Goal: Use online tool/utility: Utilize a website feature to perform a specific function

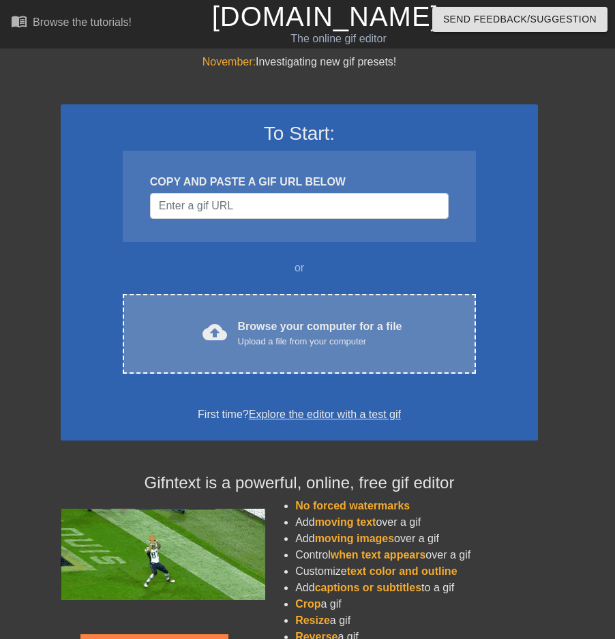
click at [328, 365] on div "cloud_upload Browse your computer for a file Upload a file from your computer C…" at bounding box center [299, 334] width 353 height 80
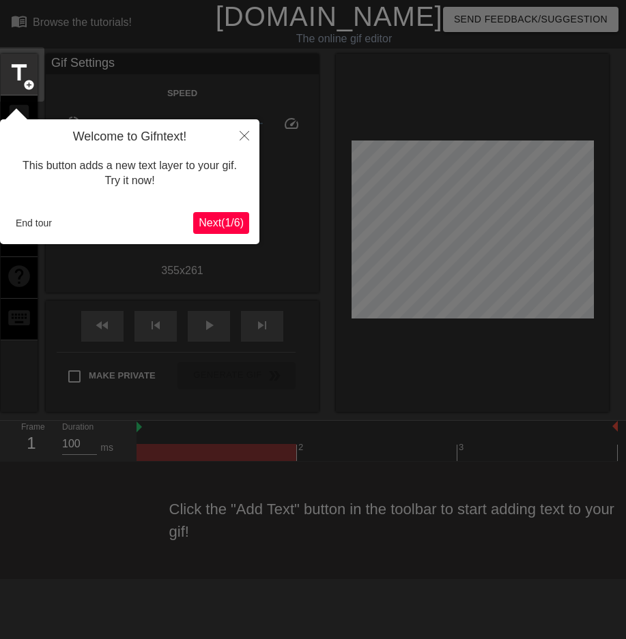
click at [237, 225] on span "Next ( 1 / 6 )" at bounding box center [221, 223] width 45 height 12
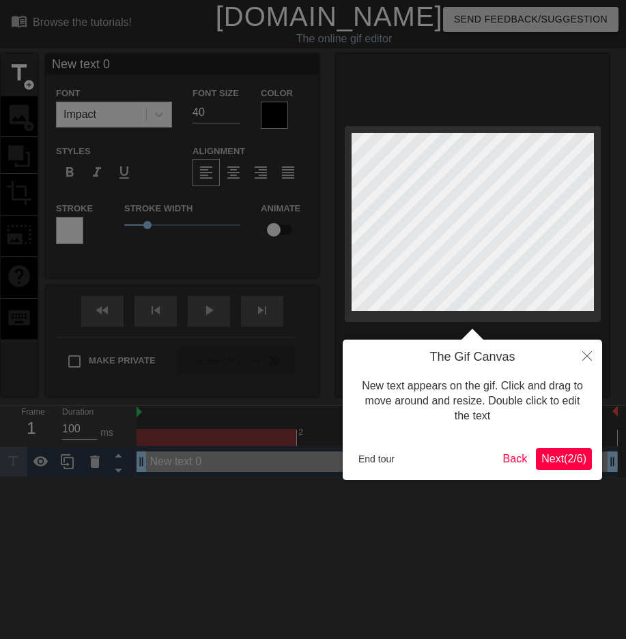
click at [566, 461] on span "Next ( 2 / 6 )" at bounding box center [563, 459] width 45 height 12
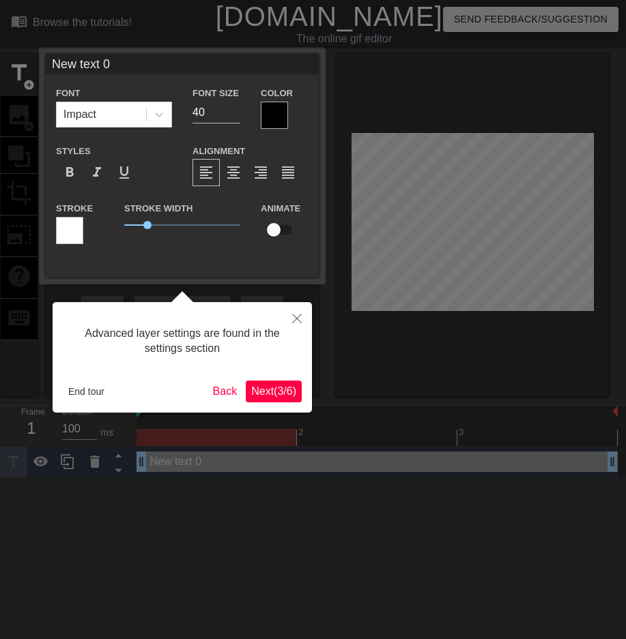
click at [281, 388] on span "Next ( 3 / 6 )" at bounding box center [273, 391] width 45 height 12
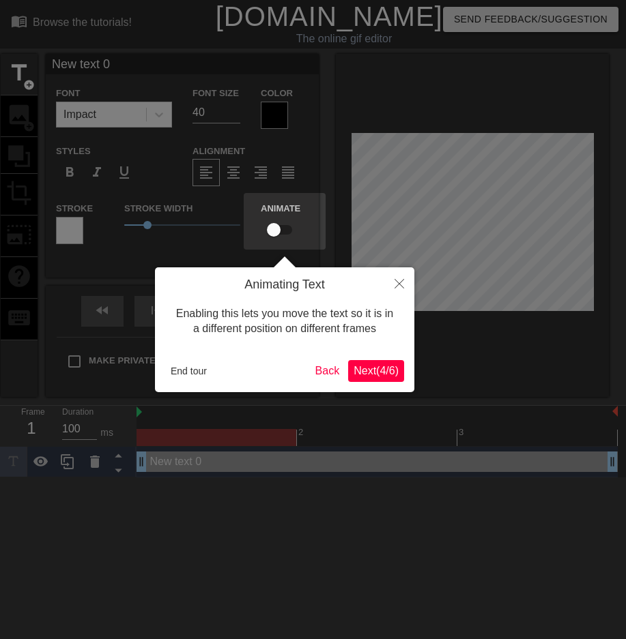
click at [361, 370] on span "Next ( 4 / 6 )" at bounding box center [375, 371] width 45 height 12
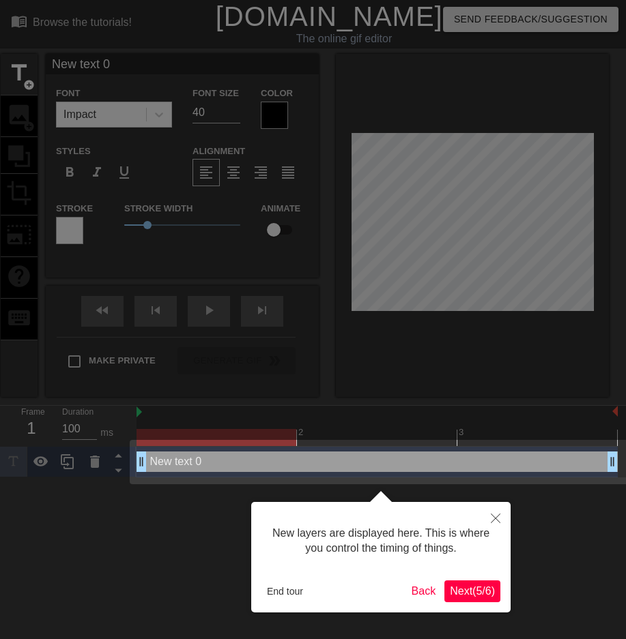
click at [456, 585] on span "Next ( 5 / 6 )" at bounding box center [472, 591] width 45 height 12
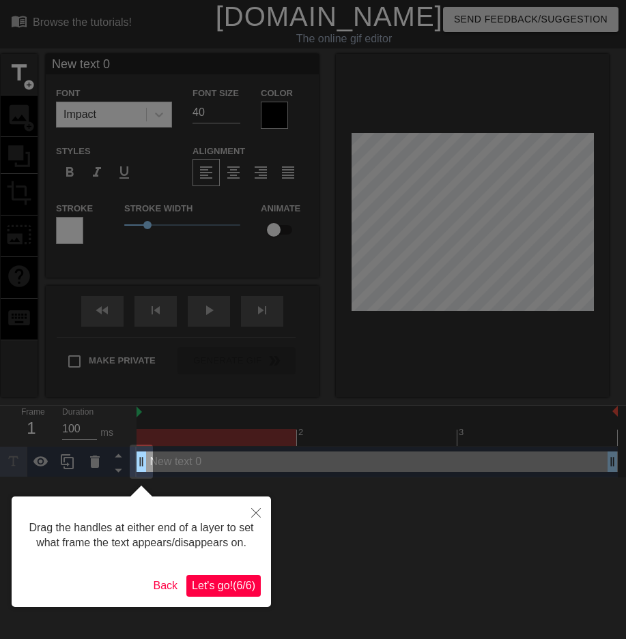
click at [233, 580] on span "Let's go! ( 6 / 6 )" at bounding box center [223, 586] width 63 height 12
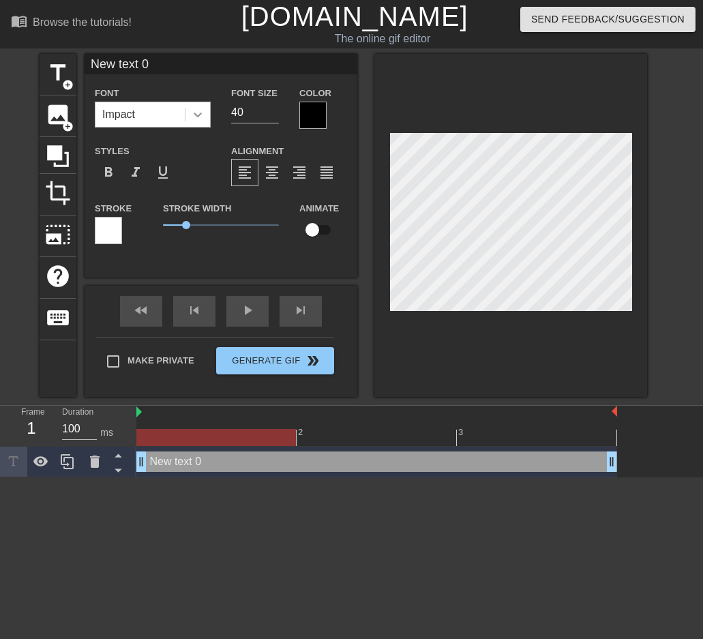
click at [188, 114] on div at bounding box center [198, 114] width 25 height 25
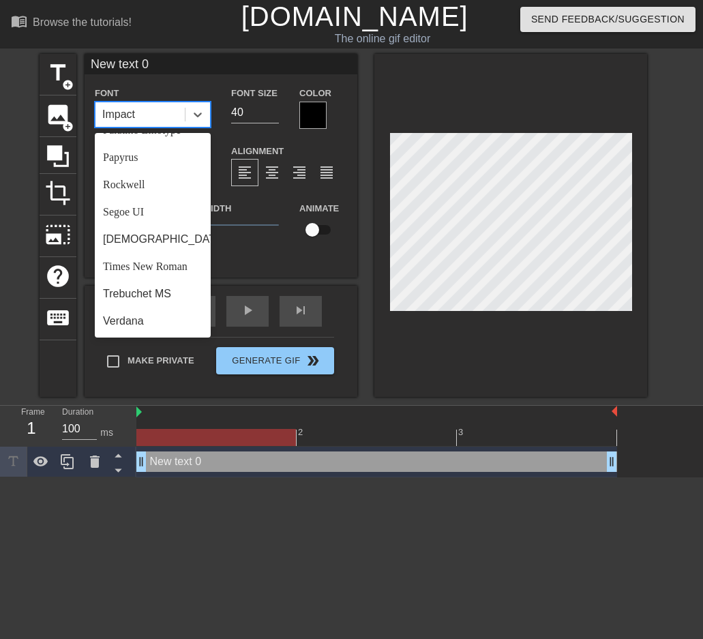
scroll to position [489, 0]
click at [158, 299] on div "Trebuchet MS" at bounding box center [153, 293] width 116 height 27
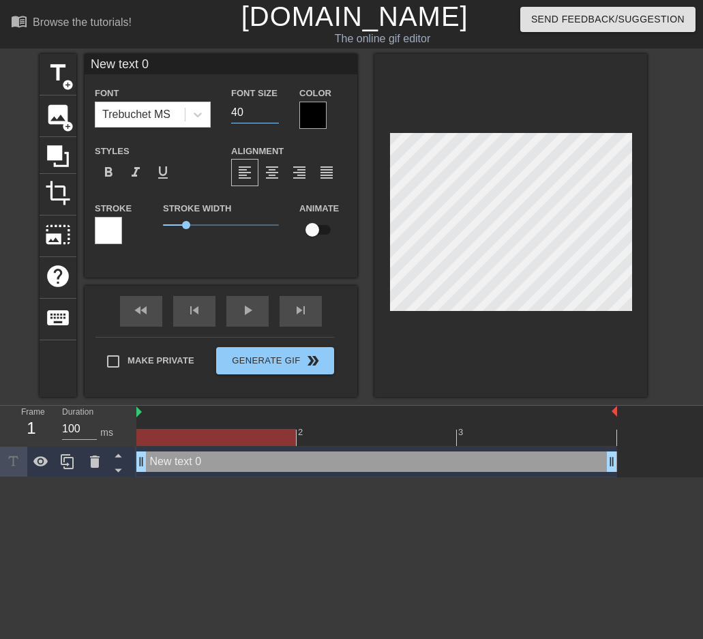
drag, startPoint x: 246, startPoint y: 113, endPoint x: 228, endPoint y: 114, distance: 18.5
click at [228, 114] on div "Font Size 40" at bounding box center [255, 107] width 68 height 44
type input "10"
click at [308, 111] on div at bounding box center [313, 115] width 27 height 27
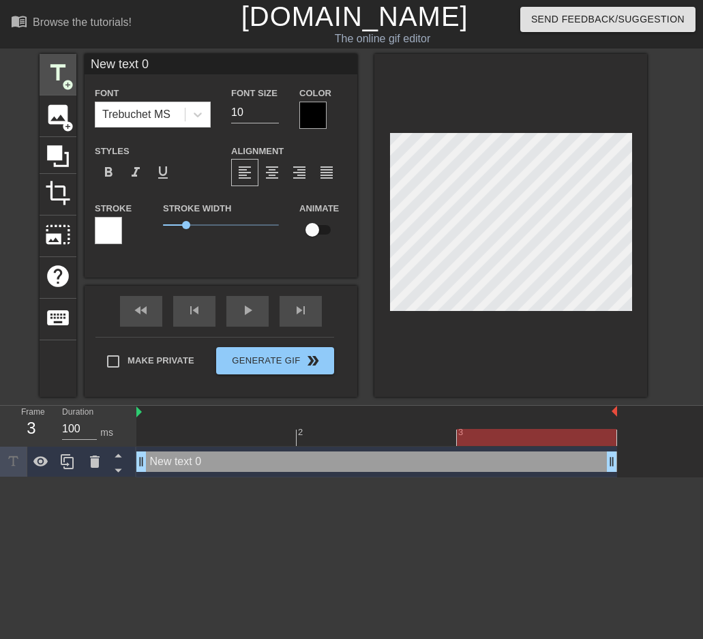
drag, startPoint x: 166, startPoint y: 59, endPoint x: 54, endPoint y: 59, distance: 111.9
click at [48, 59] on div "title add_circle image add_circle crop photo_size_select_large help keyboard Ne…" at bounding box center [344, 225] width 608 height 343
type input "ㅇㄻㅇㄹㄴㅇㄹㄴㅇㄹㄴㅇㄹ"
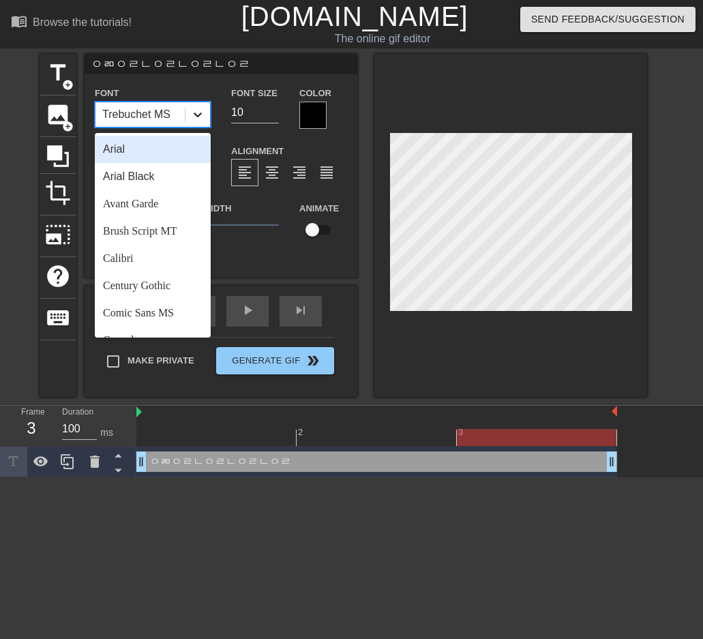
click at [202, 115] on icon at bounding box center [198, 115] width 14 height 14
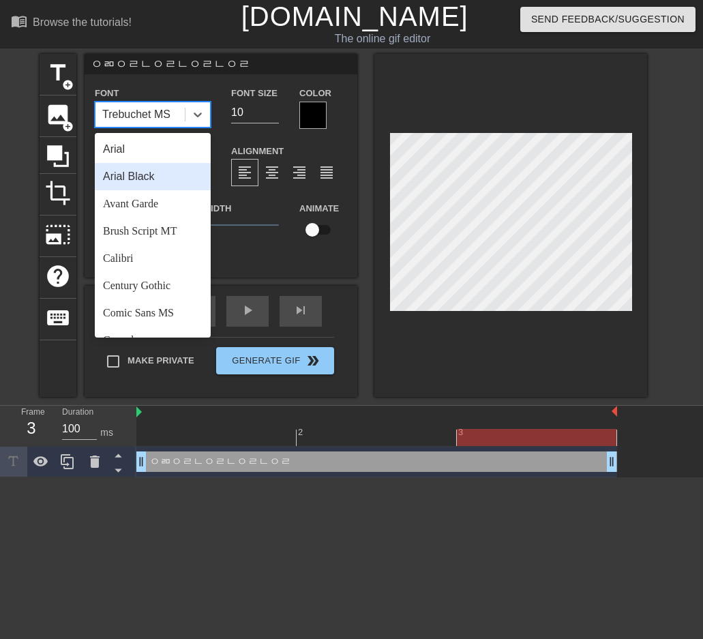
click at [147, 181] on div "Arial Black" at bounding box center [153, 176] width 116 height 27
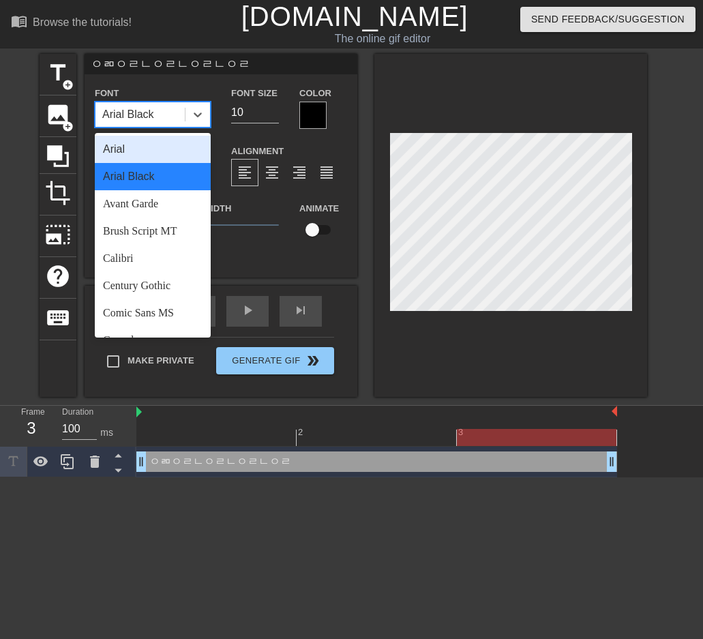
click at [173, 109] on div "Arial Black" at bounding box center [140, 114] width 89 height 25
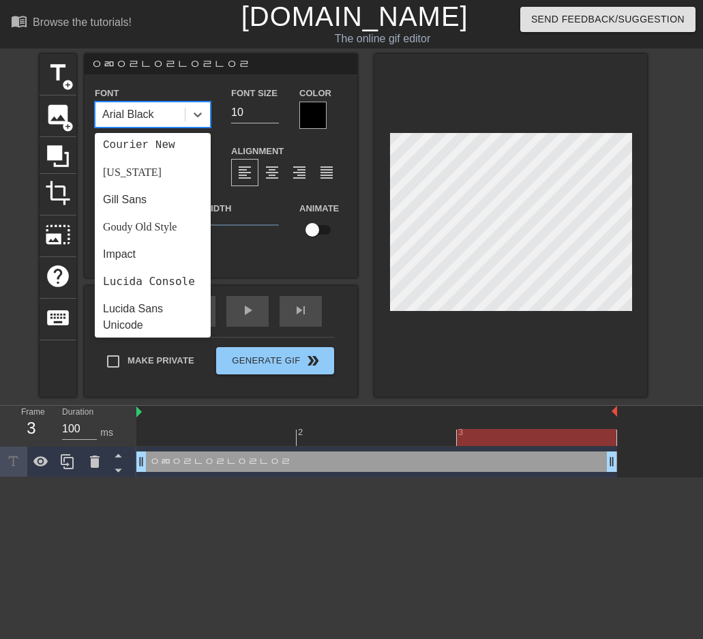
scroll to position [273, 0]
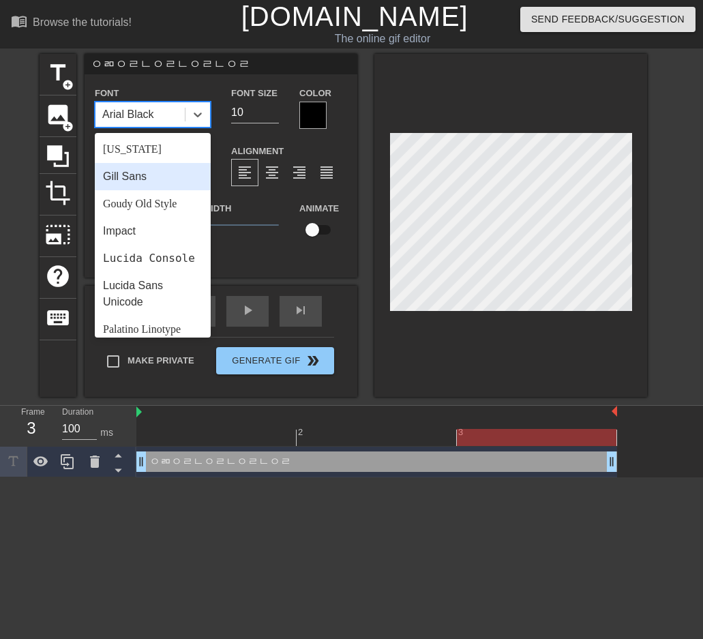
click at [146, 178] on div "Gill Sans" at bounding box center [153, 176] width 116 height 27
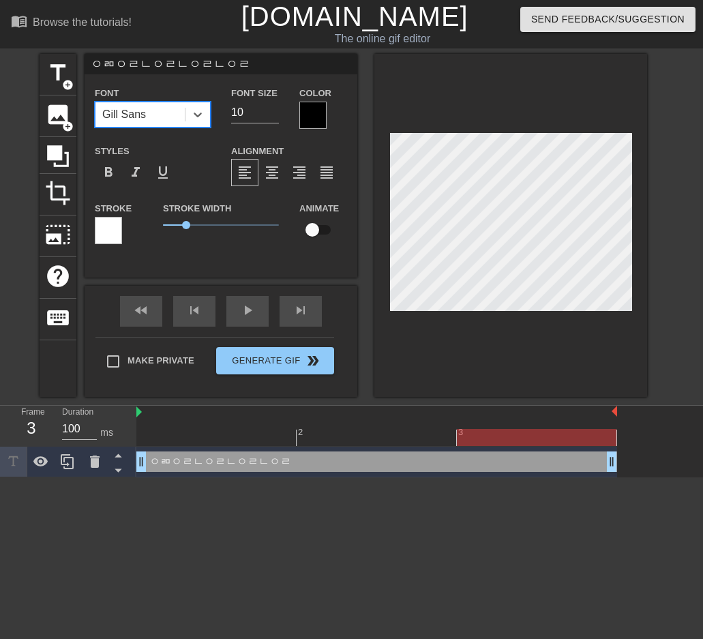
click at [303, 114] on div at bounding box center [313, 115] width 27 height 27
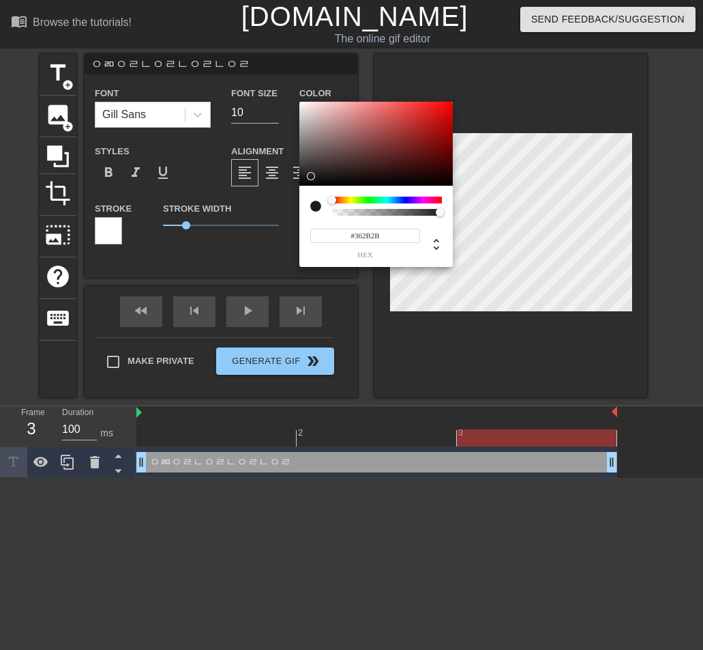
type input "#000000"
drag, startPoint x: 311, startPoint y: 176, endPoint x: 333, endPoint y: 207, distance: 37.7
click at [333, 207] on div "#000000 hex" at bounding box center [377, 185] width 154 height 166
click at [360, 259] on span "hex" at bounding box center [365, 255] width 110 height 8
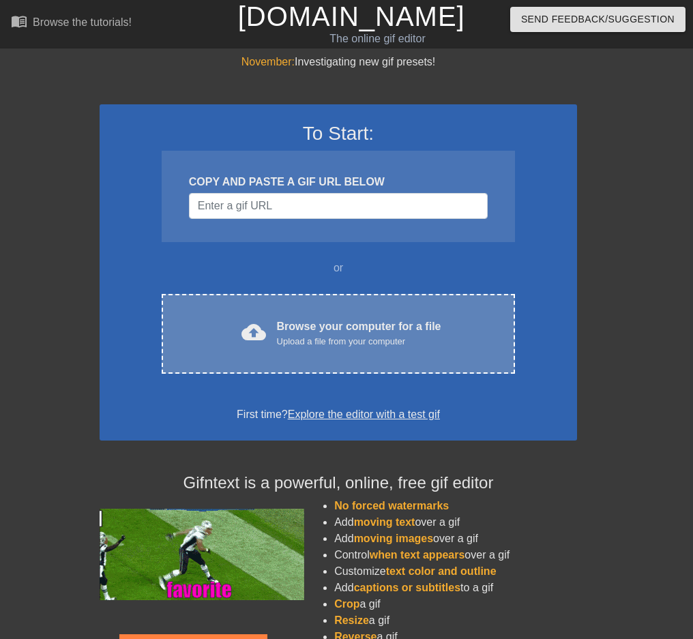
click at [341, 319] on div "Browse your computer for a file Upload a file from your computer" at bounding box center [359, 334] width 164 height 30
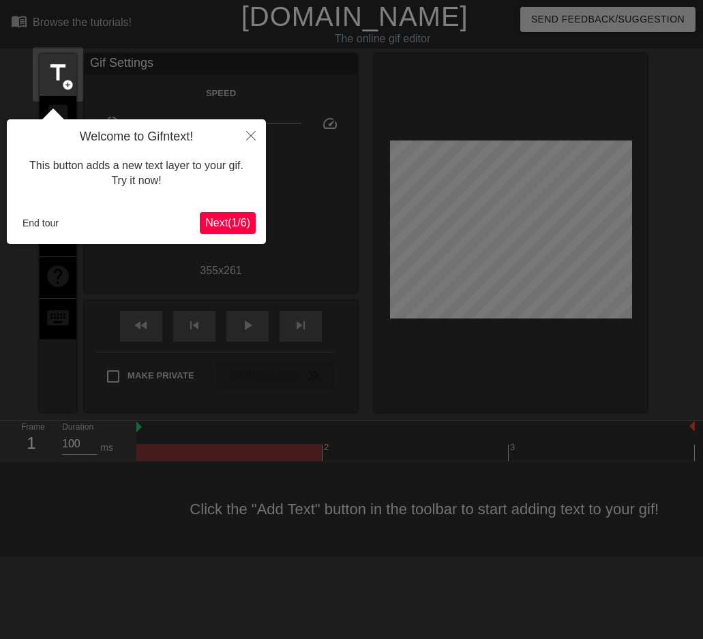
click at [220, 229] on span "Next ( 1 / 6 )" at bounding box center [227, 223] width 45 height 12
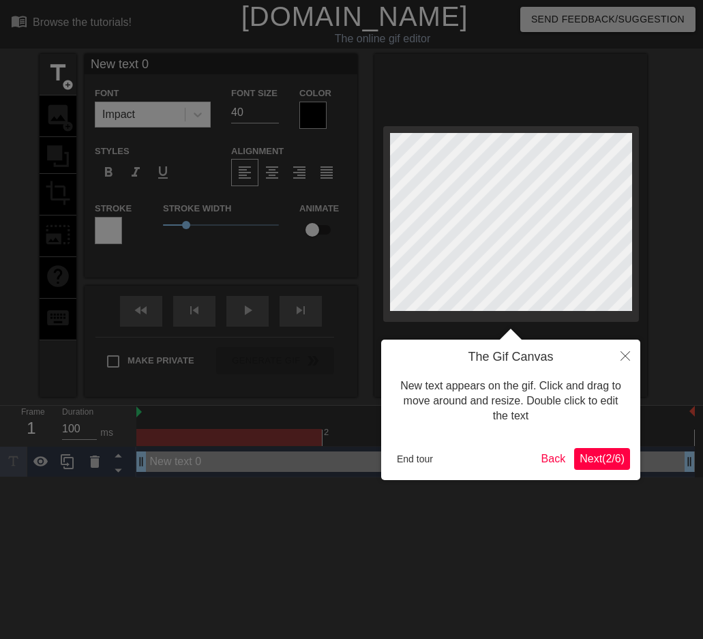
click at [583, 437] on div "New text appears on the gif. Click and drag to move around and resize. Double c…" at bounding box center [511, 401] width 239 height 73
click at [594, 456] on span "Next ( 2 / 6 )" at bounding box center [602, 459] width 45 height 12
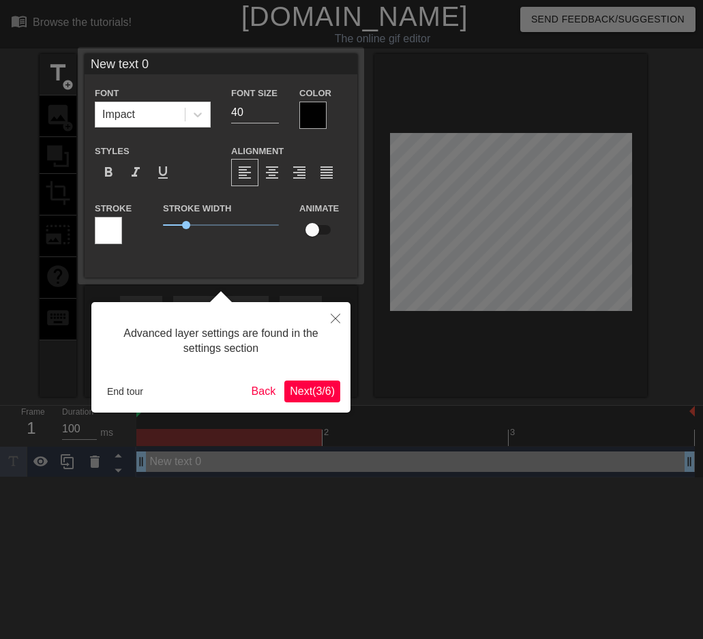
click at [295, 385] on span "Next ( 3 / 6 )" at bounding box center [312, 391] width 45 height 12
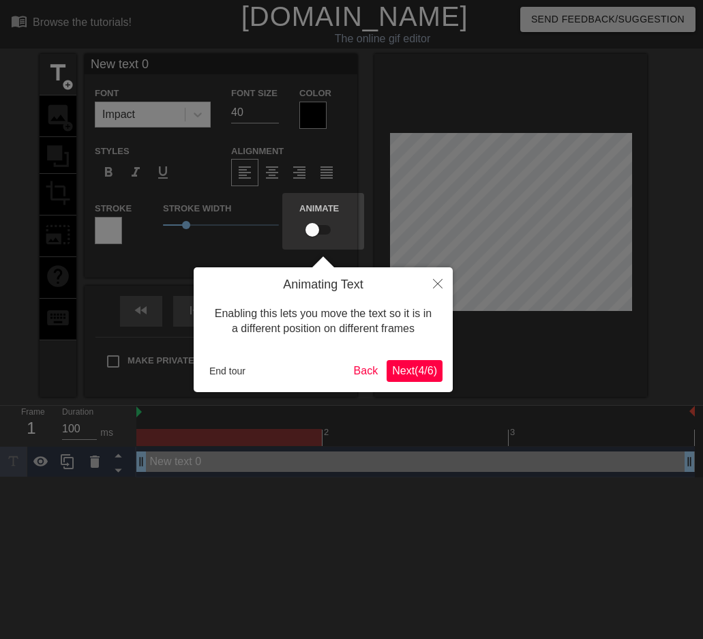
click at [405, 368] on span "Next ( 4 / 6 )" at bounding box center [414, 371] width 45 height 12
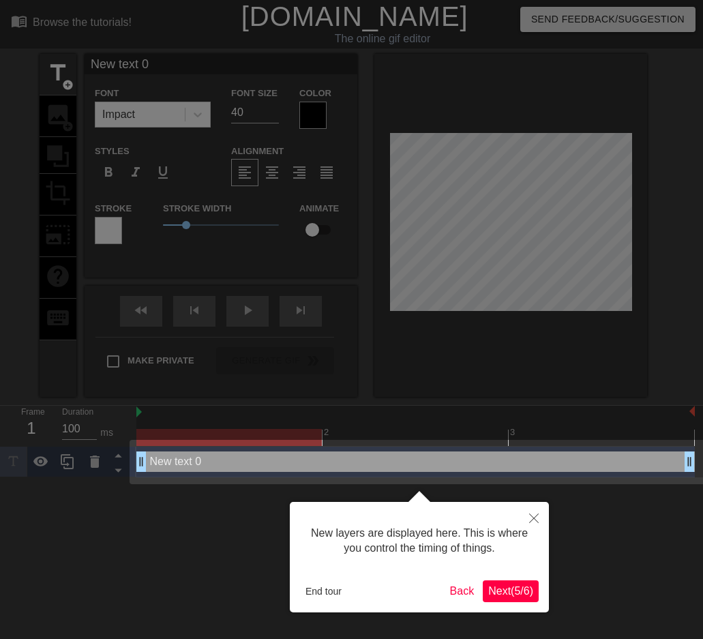
click at [522, 579] on div "New layers are displayed here. This is where you control the timing of things. …" at bounding box center [419, 557] width 259 height 111
click at [519, 596] on span "Next ( 5 / 6 )" at bounding box center [511, 591] width 45 height 12
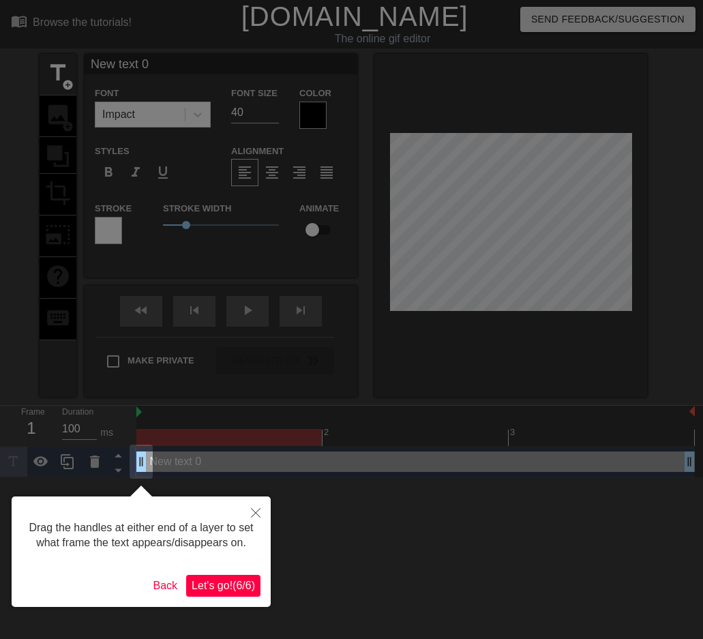
click at [228, 583] on span "Let's go! ( 6 / 6 )" at bounding box center [223, 586] width 63 height 12
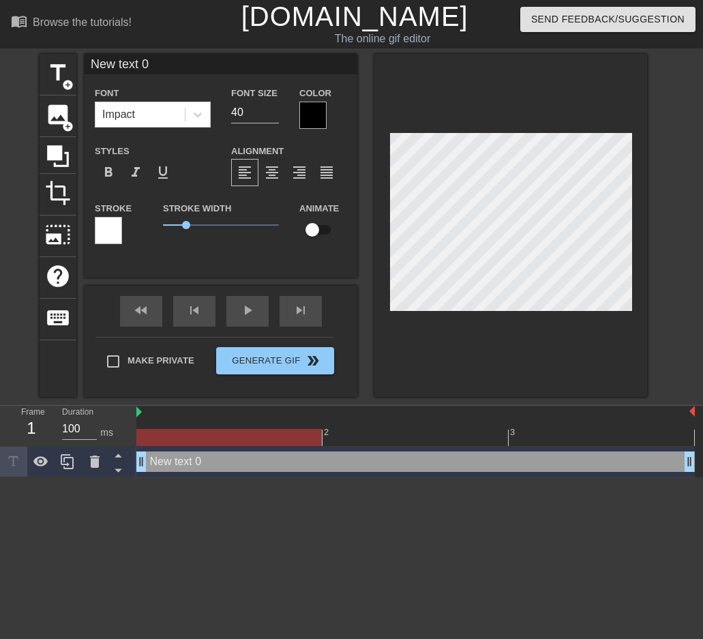
drag, startPoint x: 151, startPoint y: 65, endPoint x: 17, endPoint y: 78, distance: 135.1
click at [20, 78] on div "title add_circle image add_circle crop photo_size_select_large help keyboard Ne…" at bounding box center [351, 225] width 703 height 343
click at [173, 58] on input "(밤샌사람)" at bounding box center [221, 64] width 273 height 20
type input "(밤샌사람)"
click at [115, 227] on div at bounding box center [108, 230] width 27 height 27
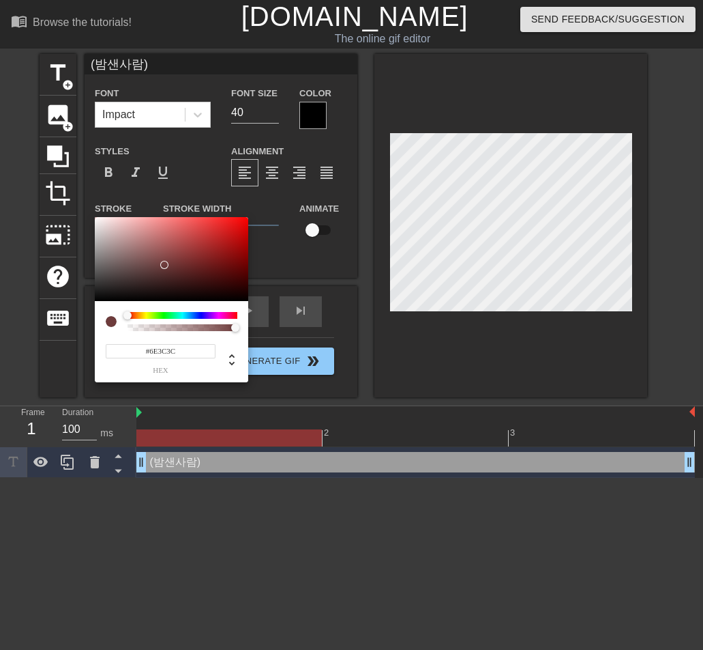
click at [164, 265] on div at bounding box center [172, 259] width 154 height 85
type input "#FFFFFF"
drag, startPoint x: 162, startPoint y: 262, endPoint x: 71, endPoint y: 205, distance: 107.3
click at [71, 205] on div "#FFFFFF hex" at bounding box center [351, 325] width 703 height 650
click at [190, 372] on span "hex" at bounding box center [161, 370] width 110 height 8
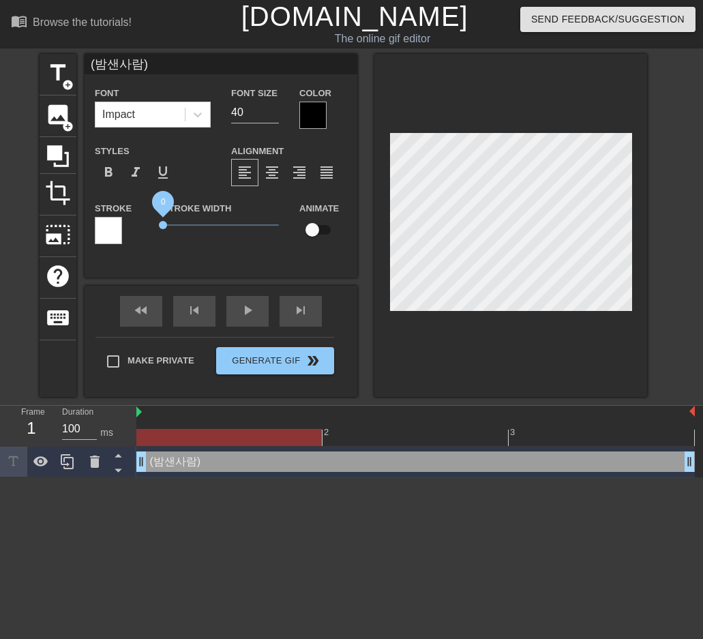
drag, startPoint x: 186, startPoint y: 222, endPoint x: 134, endPoint y: 225, distance: 52.0
click at [134, 225] on div "Stroke Stroke Width 0 Animate" at bounding box center [221, 228] width 273 height 57
click at [192, 113] on icon at bounding box center [198, 115] width 14 height 14
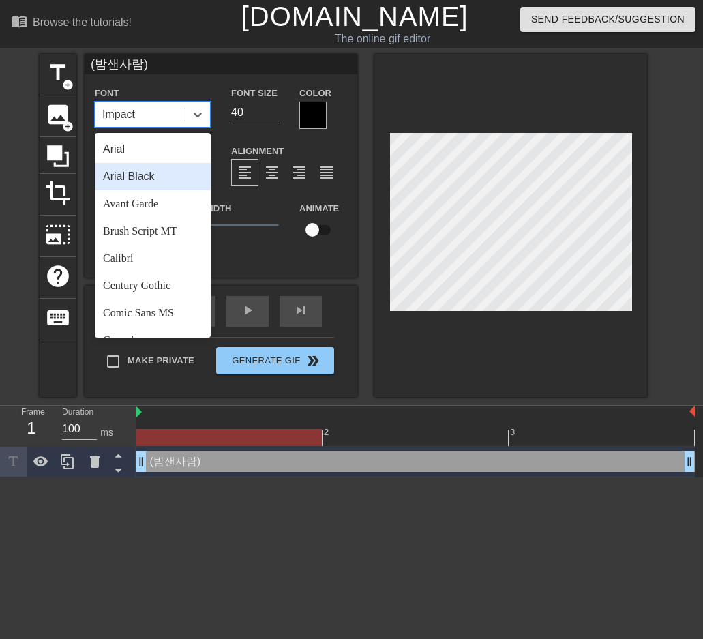
click at [145, 175] on div "Arial Black" at bounding box center [153, 176] width 116 height 27
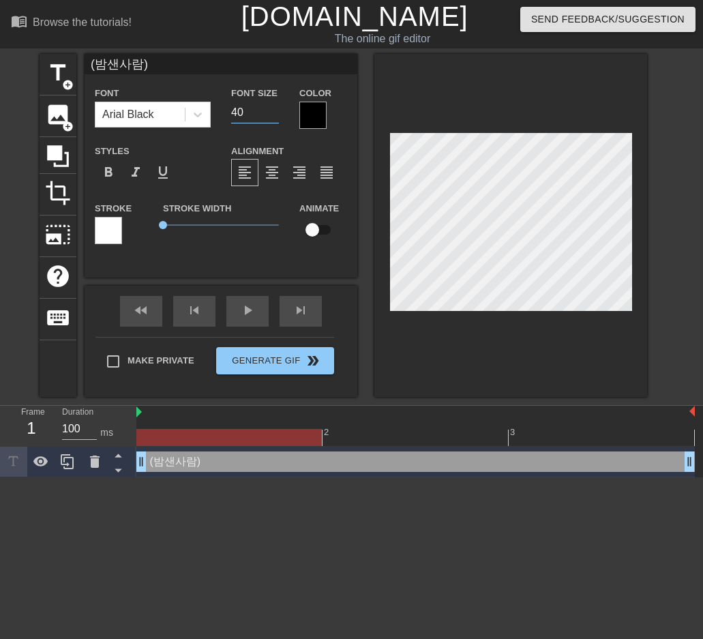
drag, startPoint x: 257, startPoint y: 114, endPoint x: 217, endPoint y: 113, distance: 39.6
click at [217, 113] on div "Font Arial Black Font Size 40 Color" at bounding box center [221, 107] width 273 height 44
click at [331, 135] on div "Font Arial Black Font Size 10 Color Styles format_bold format_italic format_und…" at bounding box center [221, 171] width 252 height 172
drag, startPoint x: 252, startPoint y: 111, endPoint x: 189, endPoint y: 111, distance: 63.5
click at [189, 111] on div "Font Arial Black Font Size 10 Color" at bounding box center [221, 107] width 273 height 44
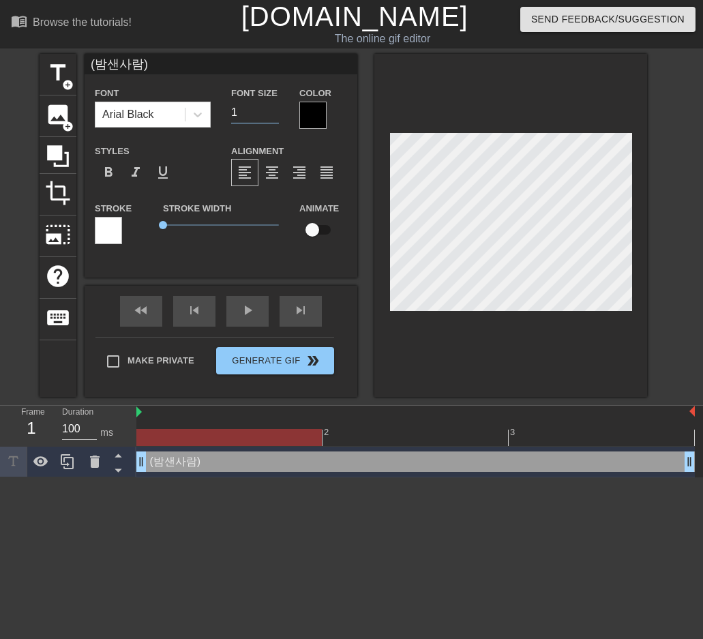
type input "14"
click at [511, 108] on div at bounding box center [511, 225] width 273 height 343
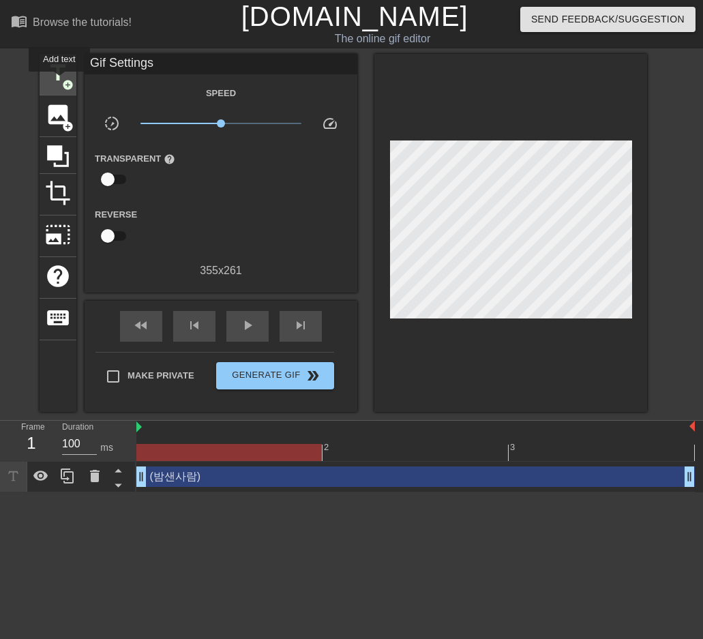
click at [59, 81] on span "title" at bounding box center [58, 73] width 26 height 26
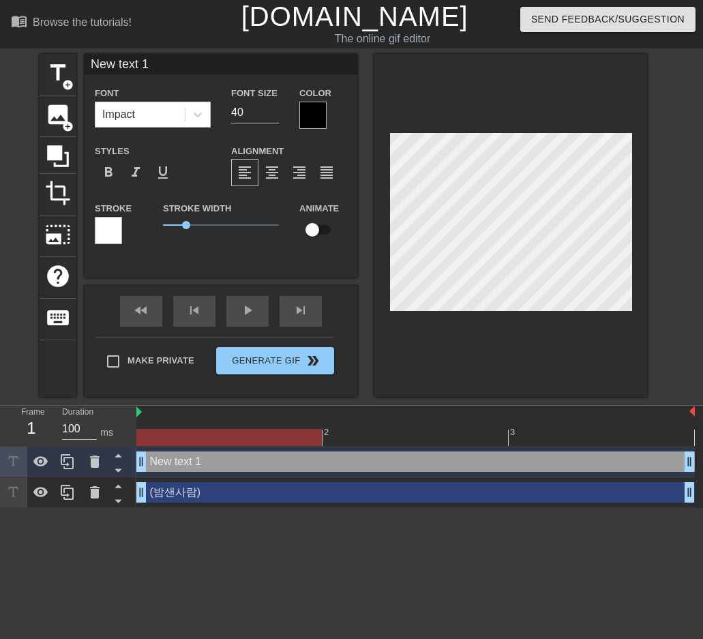
scroll to position [2, 3]
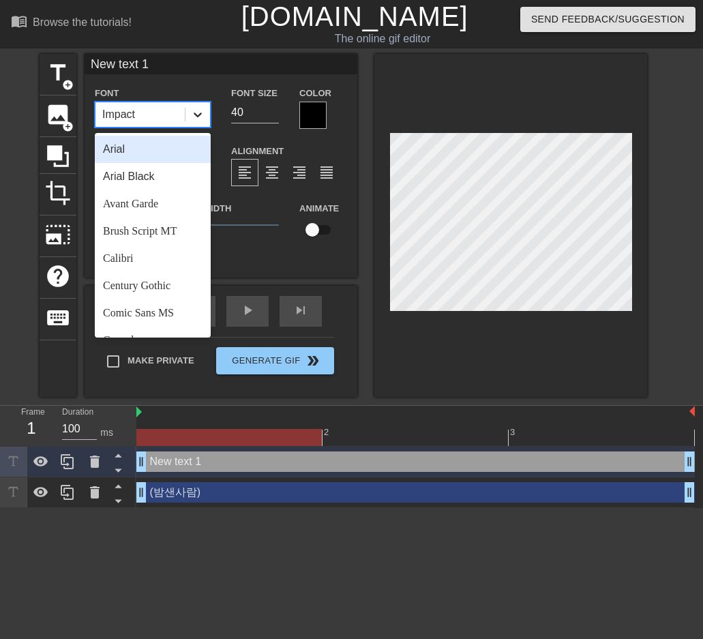
click at [198, 113] on icon at bounding box center [198, 115] width 14 height 14
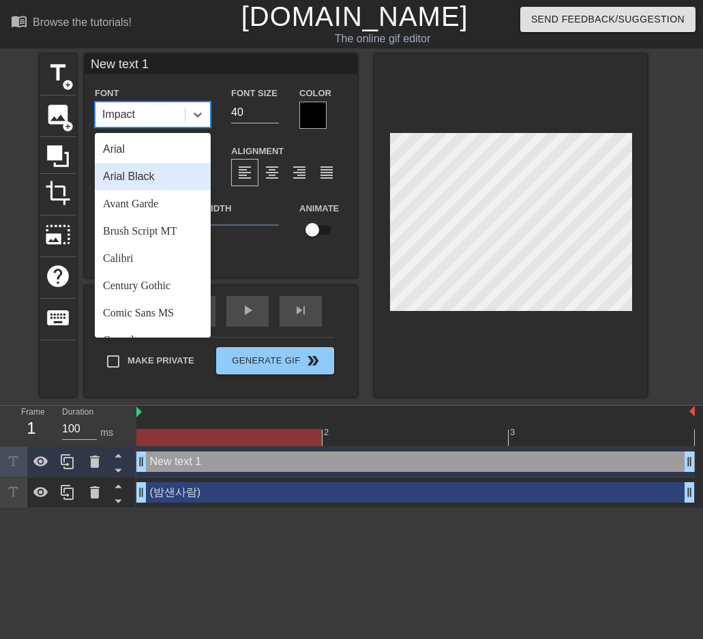
click at [157, 175] on div "Arial Black" at bounding box center [153, 176] width 116 height 27
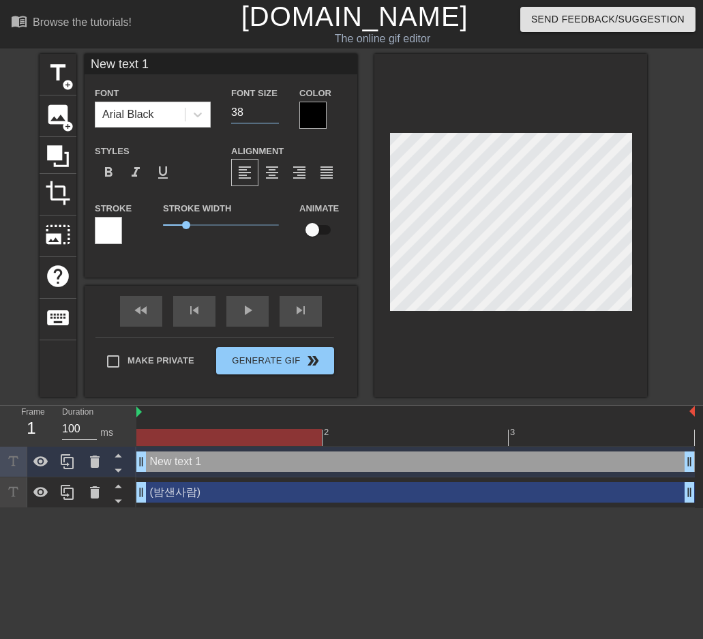
drag, startPoint x: 198, startPoint y: 116, endPoint x: 244, endPoint y: 111, distance: 46.7
click at [231, 116] on input "37" at bounding box center [255, 113] width 48 height 22
drag, startPoint x: 235, startPoint y: 116, endPoint x: 166, endPoint y: 117, distance: 68.9
click at [166, 117] on div "Font Arial Black Font Size 37 Color" at bounding box center [221, 107] width 273 height 44
type input "14"
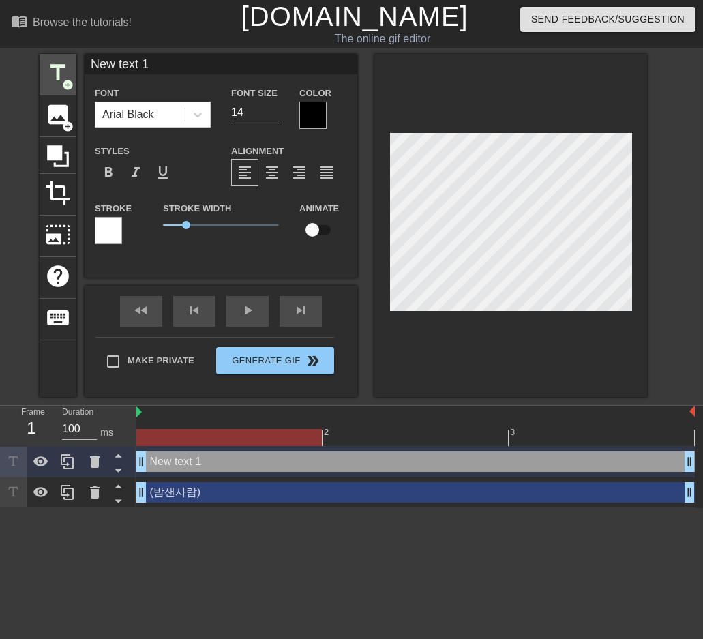
drag, startPoint x: 170, startPoint y: 65, endPoint x: 66, endPoint y: 68, distance: 103.7
click at [66, 68] on div "title add_circle image add_circle crop photo_size_select_large help keyboard Ne…" at bounding box center [344, 225] width 608 height 343
type input "안녕하세요~^^"
click at [108, 231] on div at bounding box center [108, 230] width 27 height 27
drag, startPoint x: 192, startPoint y: 222, endPoint x: 121, endPoint y: 231, distance: 71.5
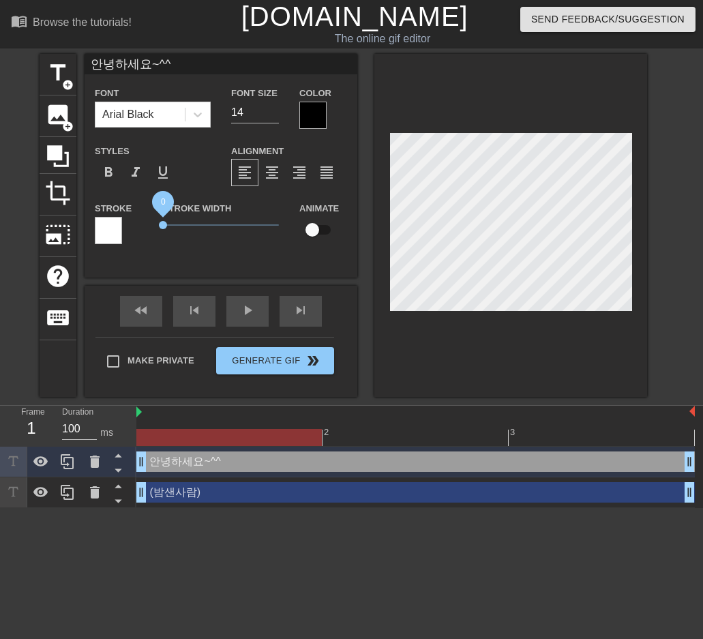
click at [121, 231] on div "Stroke Stroke Width 0 Animate" at bounding box center [221, 228] width 273 height 57
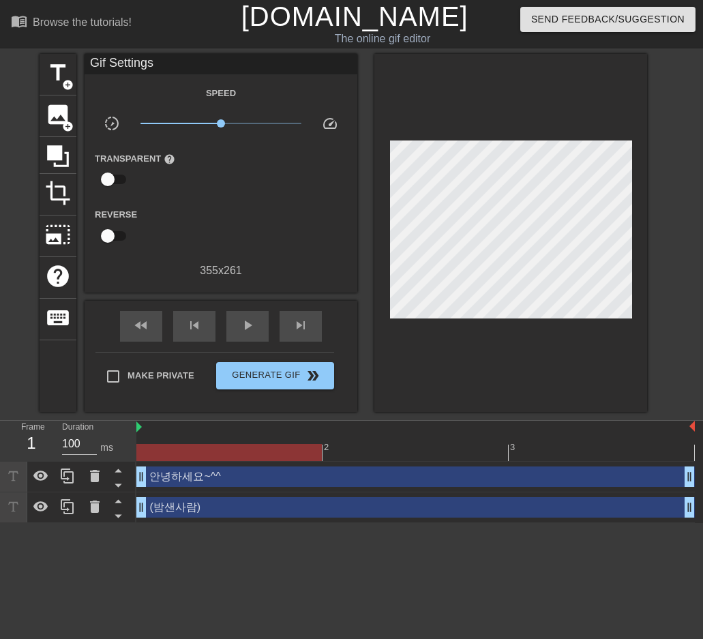
click at [505, 109] on div at bounding box center [511, 233] width 273 height 358
click at [239, 330] on div "play_arrow" at bounding box center [248, 326] width 42 height 31
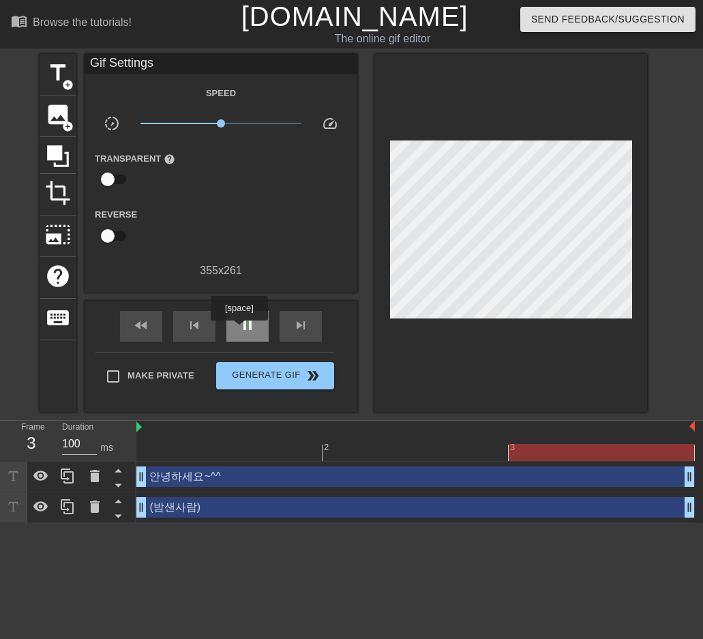
click at [239, 330] on div "pause" at bounding box center [248, 326] width 42 height 31
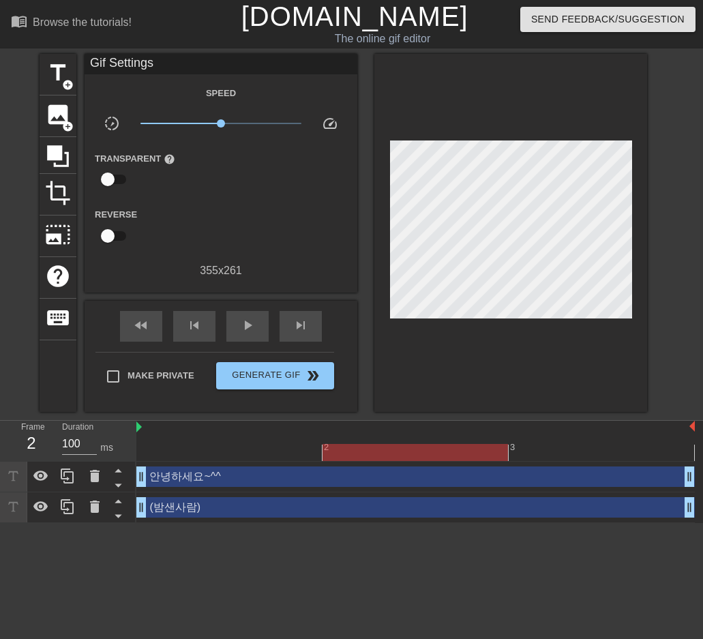
click at [231, 470] on div "안녕하세요~^^ drag_handle drag_handle" at bounding box center [415, 477] width 559 height 20
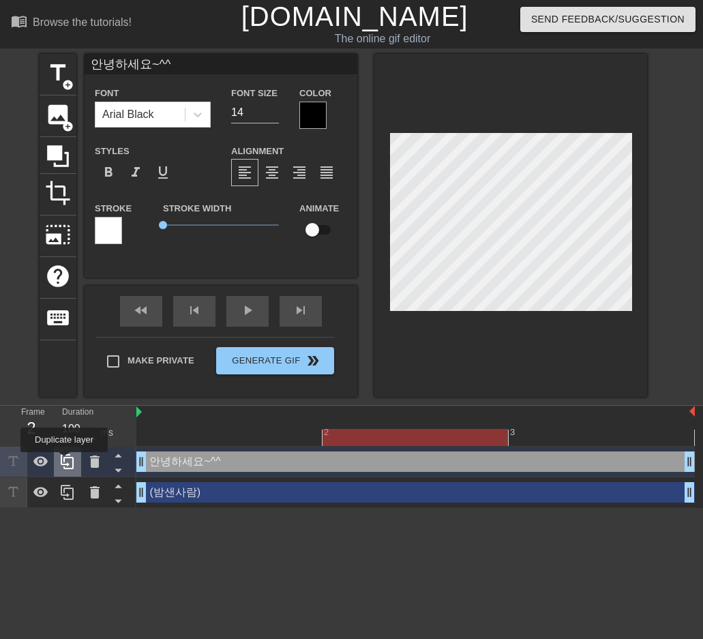
click at [64, 462] on icon at bounding box center [67, 461] width 13 height 15
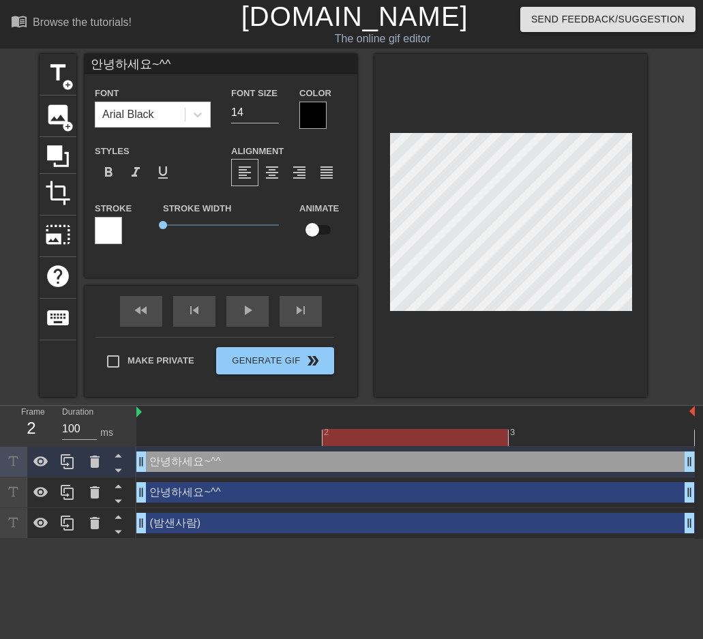
drag, startPoint x: 184, startPoint y: 61, endPoint x: 78, endPoint y: 67, distance: 105.3
click at [78, 67] on div "title add_circle image add_circle crop photo_size_select_large help keyboard 안녕…" at bounding box center [344, 225] width 608 height 343
type input "(일찍일어난사람)"
click at [648, 144] on div "title add_circle image add_circle crop photo_size_select_large help keyboard (일…" at bounding box center [351, 225] width 703 height 343
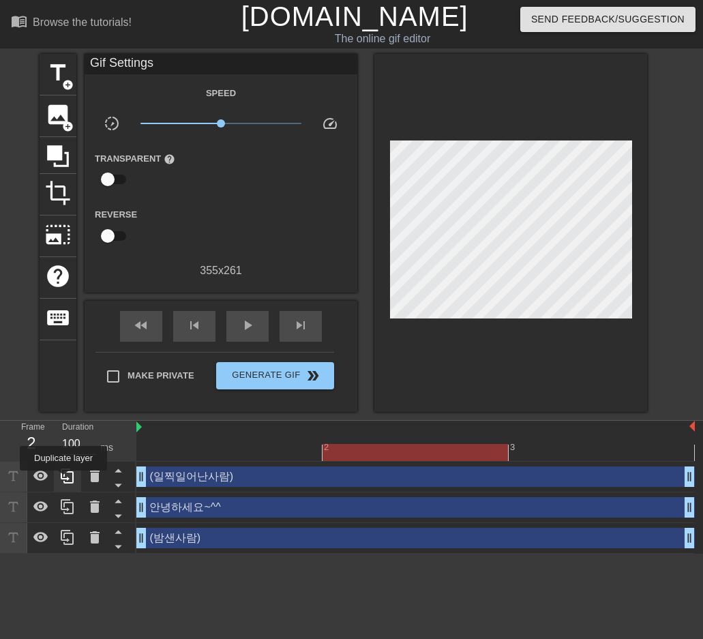
click at [63, 480] on icon at bounding box center [67, 476] width 16 height 16
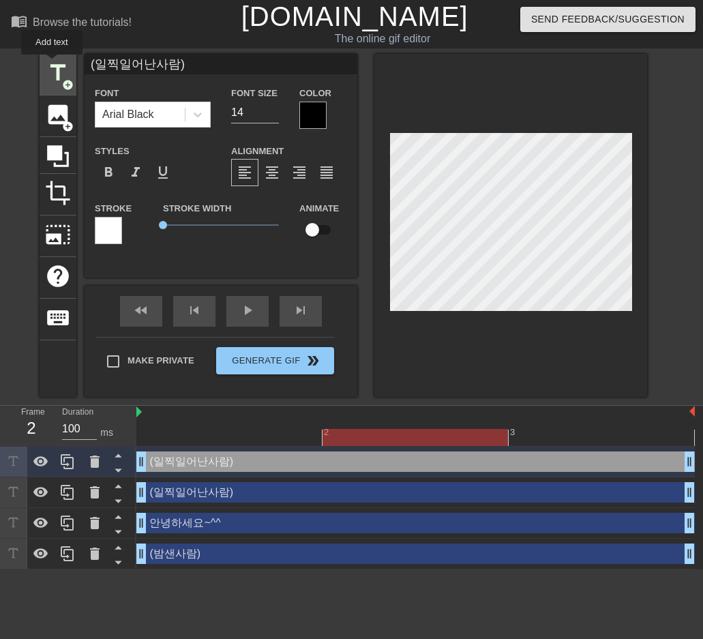
drag, startPoint x: 164, startPoint y: 64, endPoint x: 50, endPoint y: 64, distance: 113.9
click at [43, 64] on div "title add_circle image add_circle crop photo_size_select_large help keyboard (일…" at bounding box center [344, 225] width 608 height 343
type input "아 네..^^"
click at [665, 136] on div "title add_circle image add_circle crop photo_size_select_large help keyboard 아 …" at bounding box center [351, 225] width 703 height 343
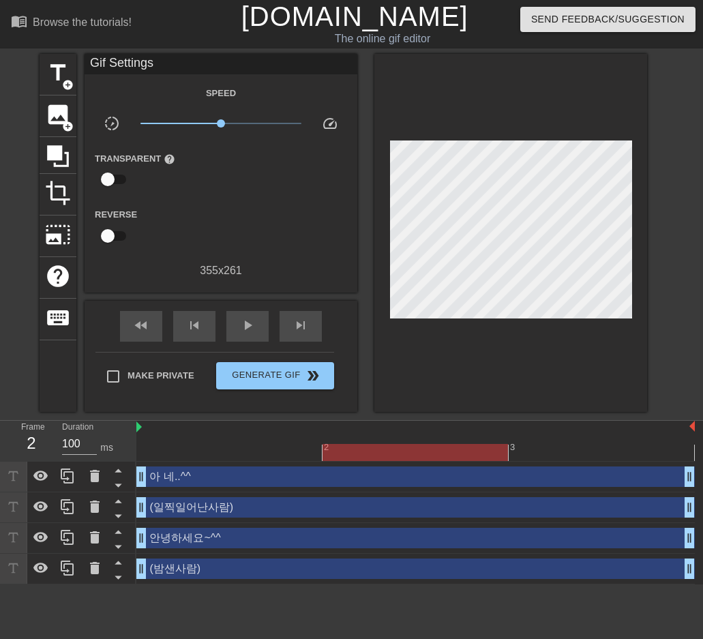
click at [661, 151] on div "title add_circle image add_circle crop photo_size_select_large help keyboard Gi…" at bounding box center [351, 233] width 703 height 358
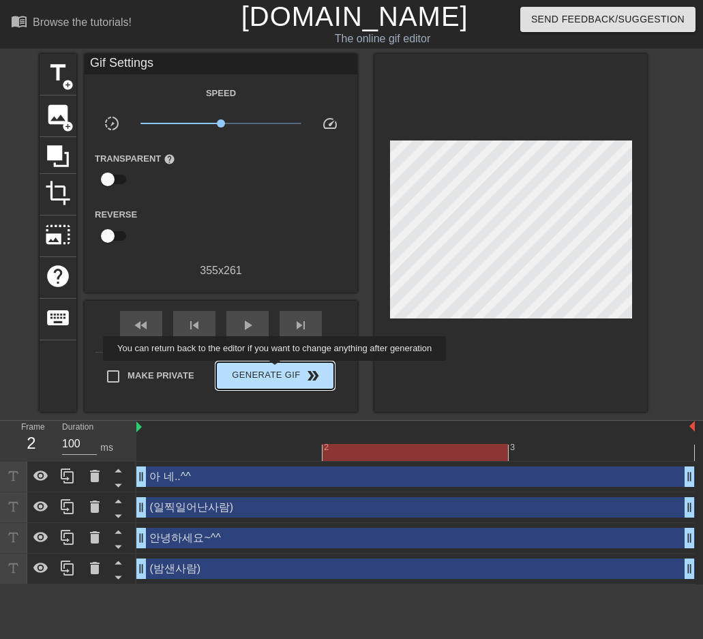
click at [276, 370] on span "Generate Gif double_arrow" at bounding box center [275, 376] width 107 height 16
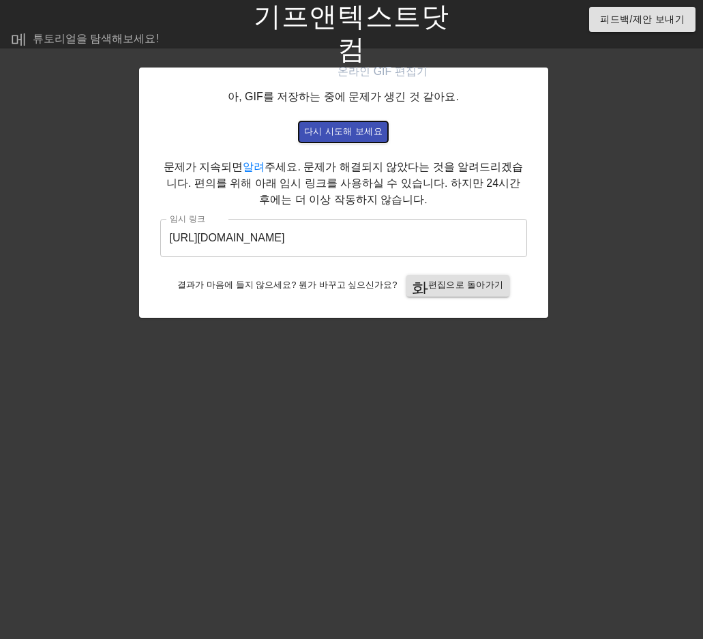
click at [370, 129] on font "다시 시도해 보세요" at bounding box center [343, 131] width 78 height 10
click at [435, 239] on input "[URL][DOMAIN_NAME]" at bounding box center [343, 238] width 367 height 38
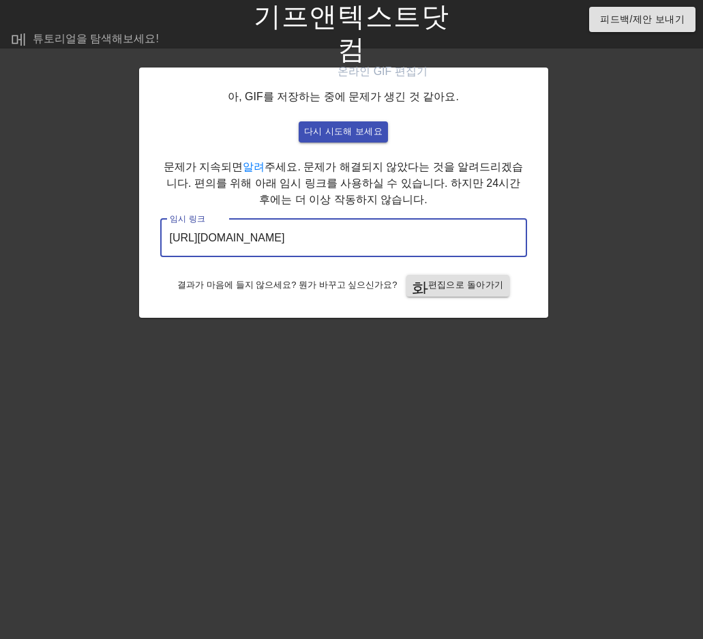
drag, startPoint x: 458, startPoint y: 237, endPoint x: 104, endPoint y: 248, distance: 354.3
click at [104, 248] on div "아, GIF를 저장하는 중에 문제가 생긴 것 같아요. 다시 시도해 보세요 문제가 지속되면 알려 주세요. 문제가 해결되지 않았다는 것을 알려드리…" at bounding box center [351, 186] width 703 height 264
click at [452, 285] on font "편집으로 돌아가기" at bounding box center [466, 285] width 76 height 10
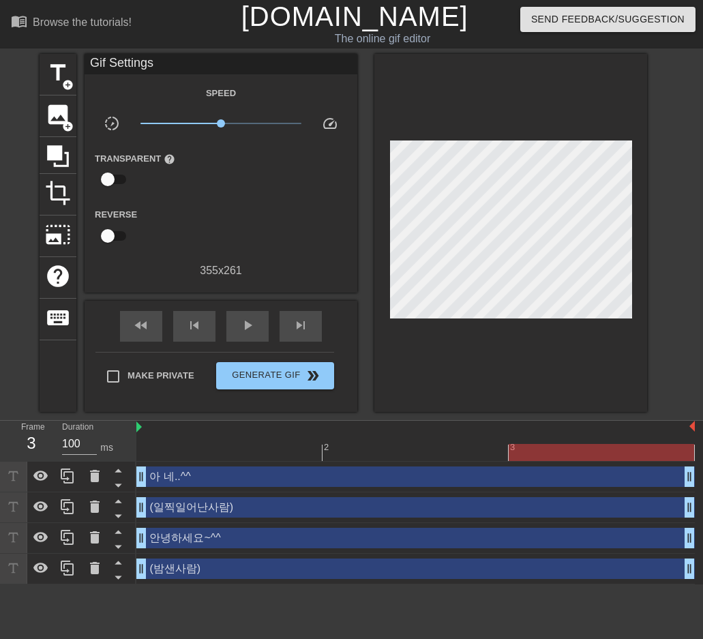
drag, startPoint x: 294, startPoint y: 212, endPoint x: 284, endPoint y: 212, distance: 10.2
click at [294, 212] on div "Reverse" at bounding box center [221, 227] width 273 height 43
click at [55, 111] on span "image" at bounding box center [58, 115] width 26 height 26
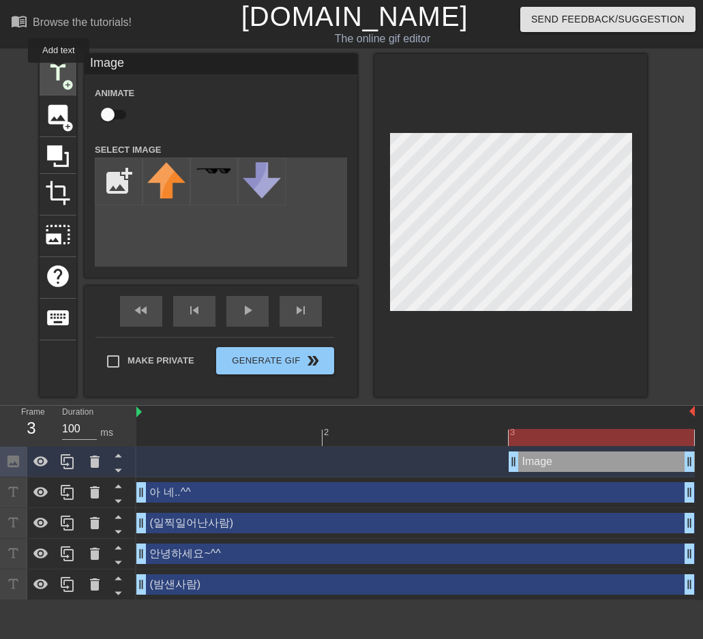
click at [59, 72] on span "title" at bounding box center [58, 73] width 26 height 26
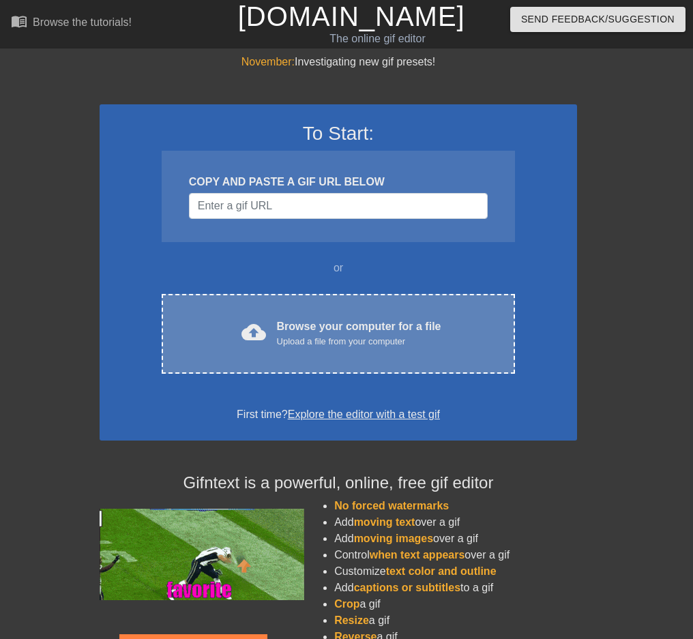
click at [355, 313] on div "cloud_upload Browse your computer for a file Upload a file from your computer C…" at bounding box center [338, 334] width 353 height 80
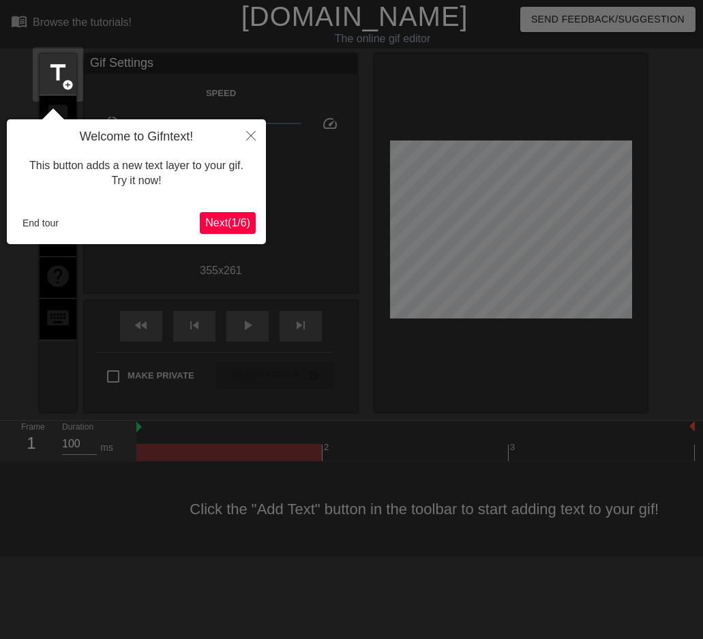
click at [234, 224] on span "Next ( 1 / 6 )" at bounding box center [227, 223] width 45 height 12
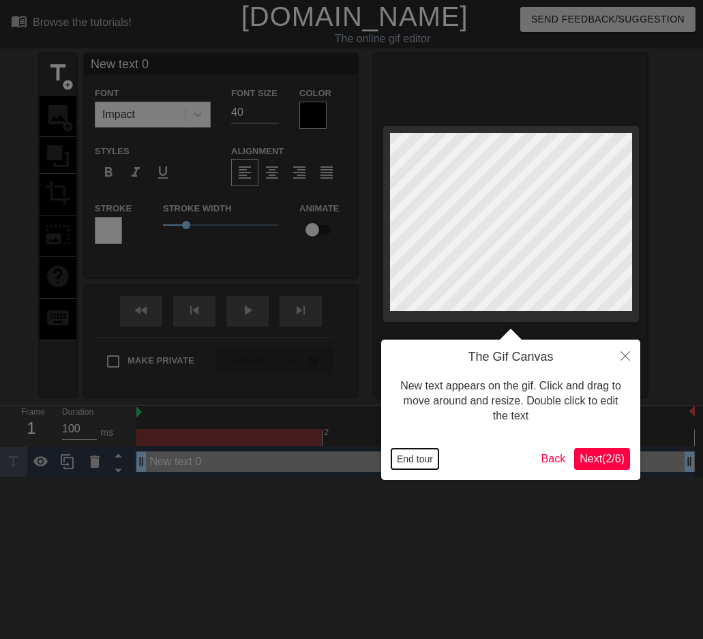
click at [416, 462] on button "End tour" at bounding box center [415, 459] width 47 height 20
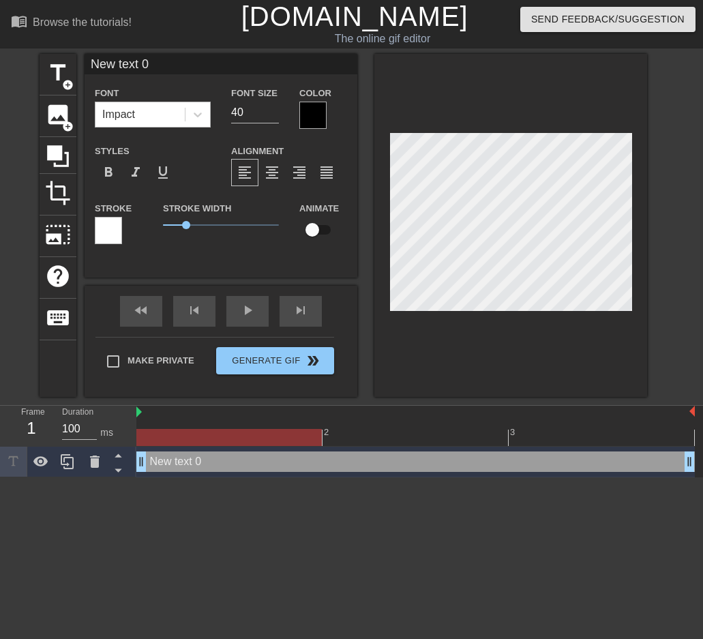
drag, startPoint x: 139, startPoint y: 111, endPoint x: 154, endPoint y: 111, distance: 15.0
click at [139, 111] on div "Impact" at bounding box center [140, 114] width 89 height 25
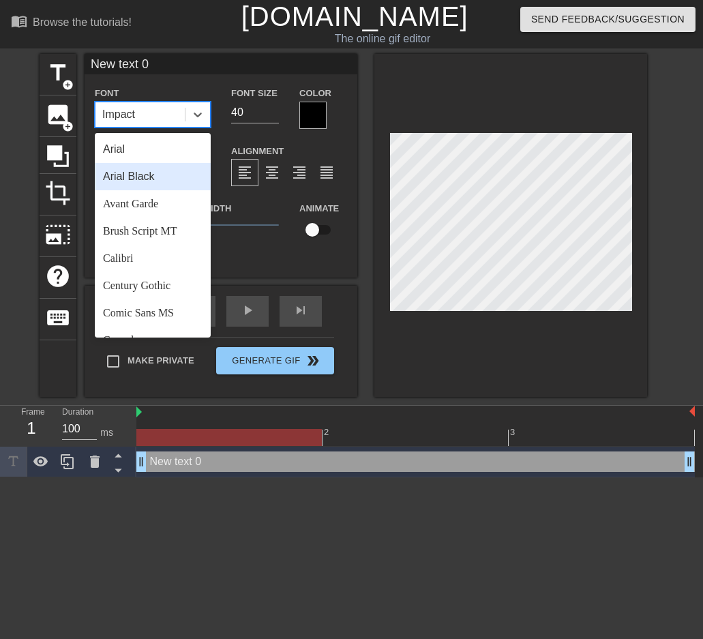
click at [149, 175] on div "Arial Black" at bounding box center [153, 176] width 116 height 27
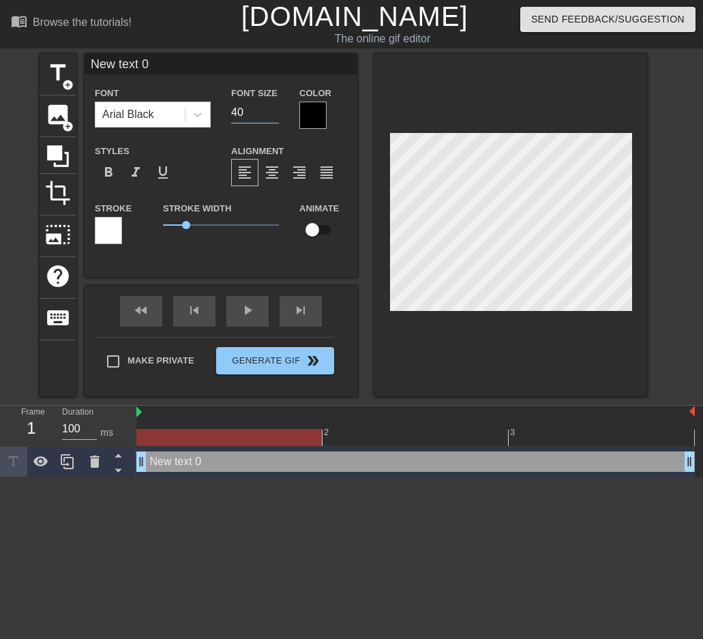
drag, startPoint x: 252, startPoint y: 117, endPoint x: 219, endPoint y: 117, distance: 32.8
click at [219, 117] on div "Font Arial Black Font Size 40 Color" at bounding box center [221, 107] width 273 height 44
type input "20"
drag, startPoint x: 154, startPoint y: 66, endPoint x: 69, endPoint y: 65, distance: 84.6
click at [69, 65] on div "title add_circle image add_circle crop photo_size_select_large help keyboard Ne…" at bounding box center [344, 225] width 608 height 343
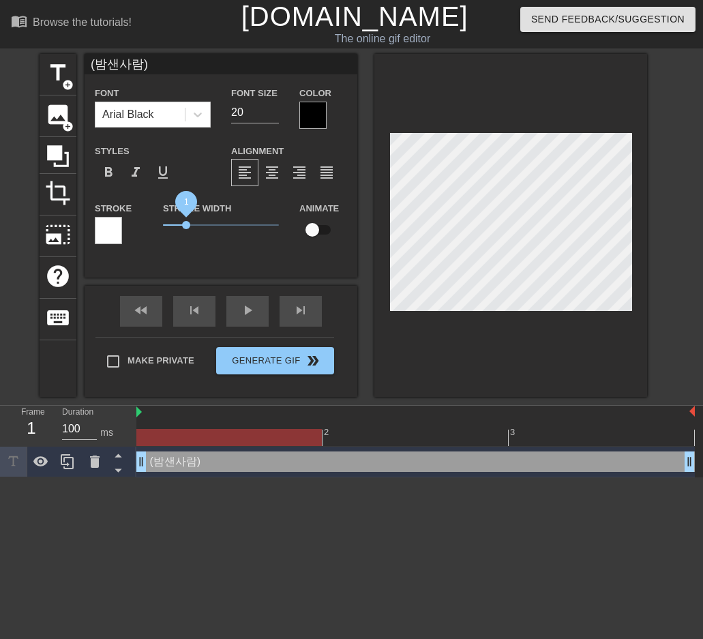
type input "(밤샌사람)"
drag, startPoint x: 184, startPoint y: 220, endPoint x: 122, endPoint y: 220, distance: 62.1
click at [122, 220] on div "Stroke Stroke Width 0 Animate" at bounding box center [221, 228] width 273 height 57
click at [305, 114] on div at bounding box center [313, 115] width 27 height 27
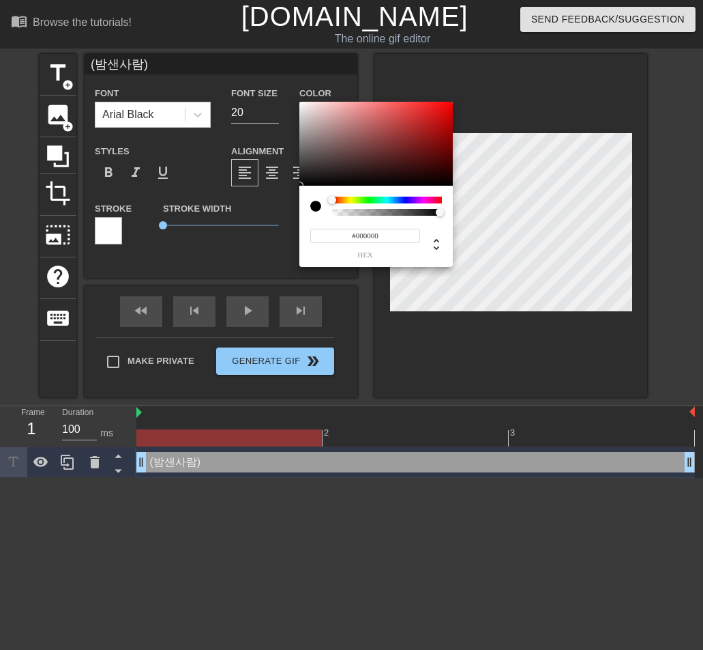
drag, startPoint x: 390, startPoint y: 233, endPoint x: 356, endPoint y: 242, distance: 34.6
click at [356, 242] on input "#000000" at bounding box center [365, 236] width 110 height 14
paste input
type input "#000000"
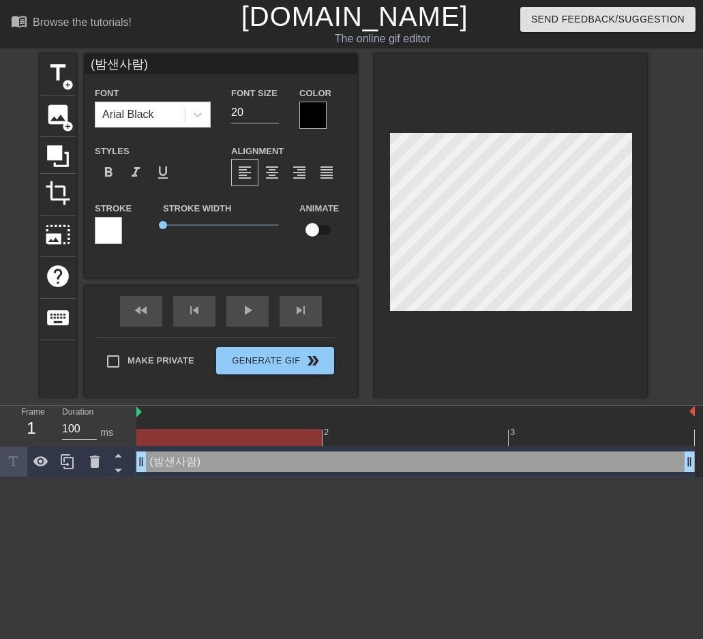
click at [310, 117] on div at bounding box center [313, 115] width 27 height 27
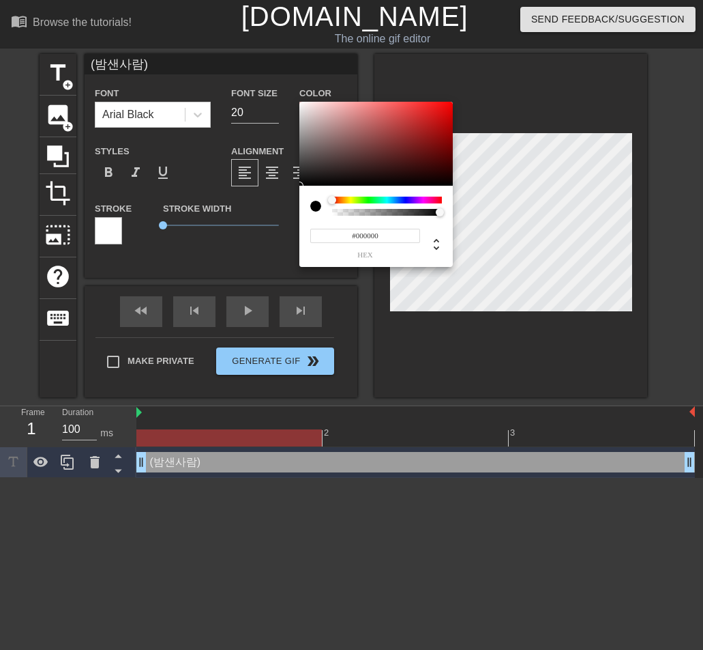
drag, startPoint x: 388, startPoint y: 232, endPoint x: 355, endPoint y: 240, distance: 33.8
click at [355, 240] on input "#000000" at bounding box center [365, 236] width 110 height 14
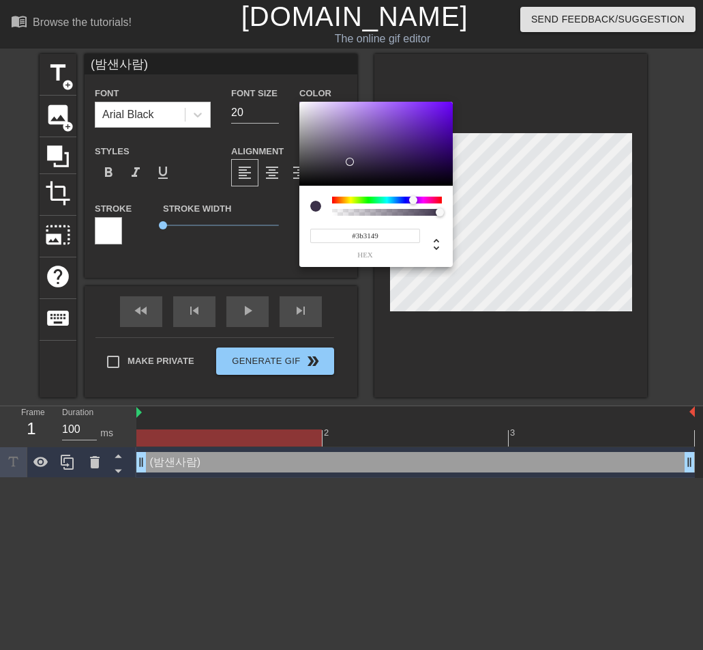
type input "#3b3149"
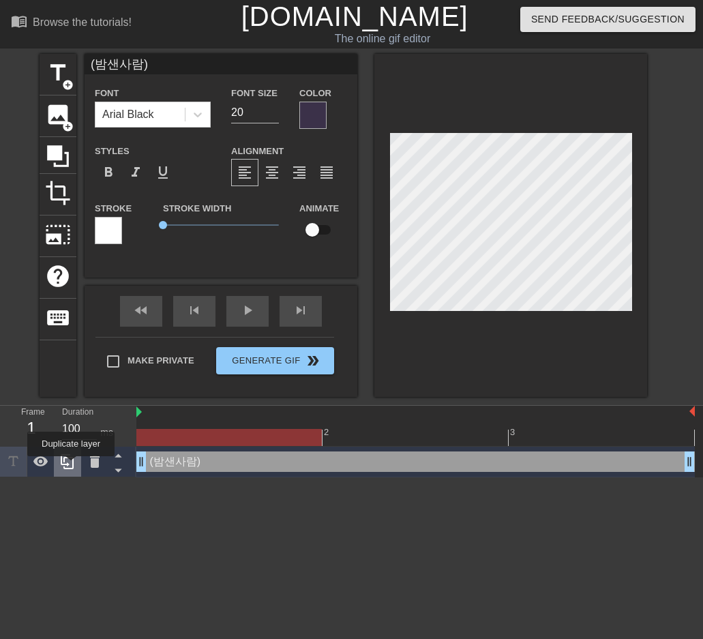
click at [71, 466] on icon at bounding box center [67, 462] width 16 height 16
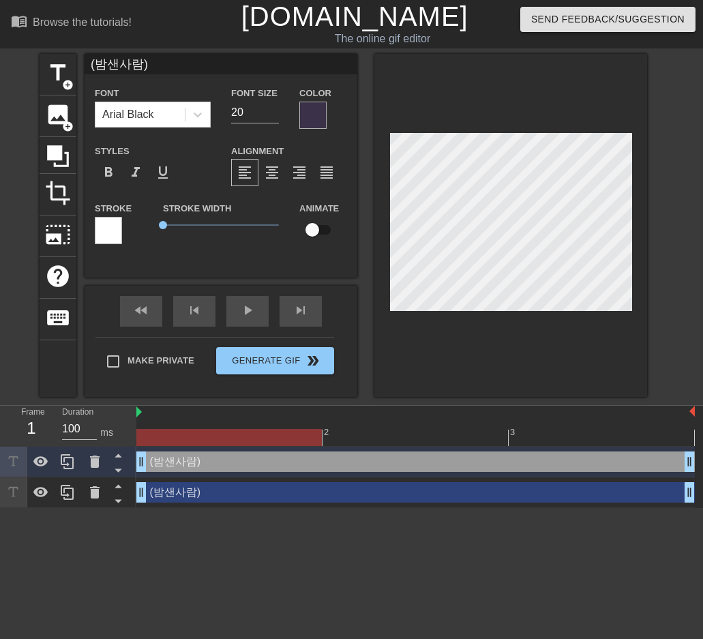
drag, startPoint x: 175, startPoint y: 65, endPoint x: 87, endPoint y: 69, distance: 88.8
click at [87, 69] on input "(밤샌사람)" at bounding box center [221, 64] width 273 height 20
type input "d"
type input "안녕하세요~^^"
click at [469, 100] on div at bounding box center [511, 225] width 273 height 343
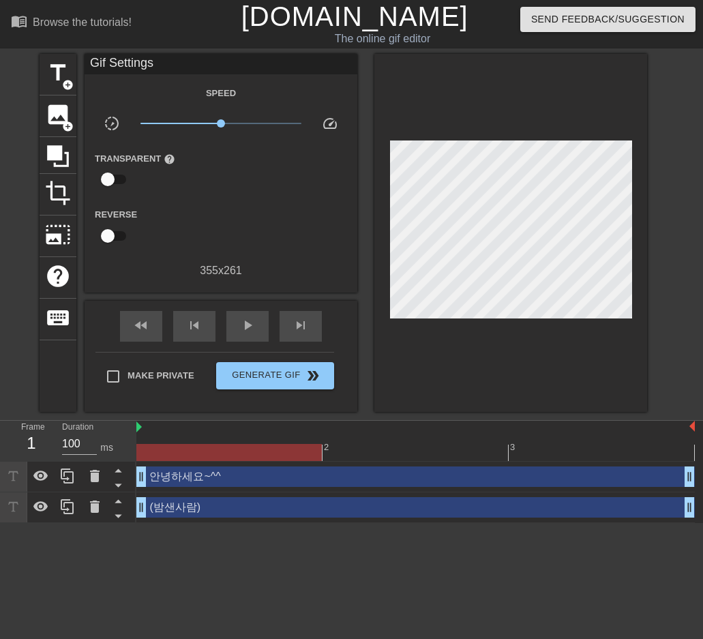
click at [538, 106] on div at bounding box center [511, 233] width 273 height 358
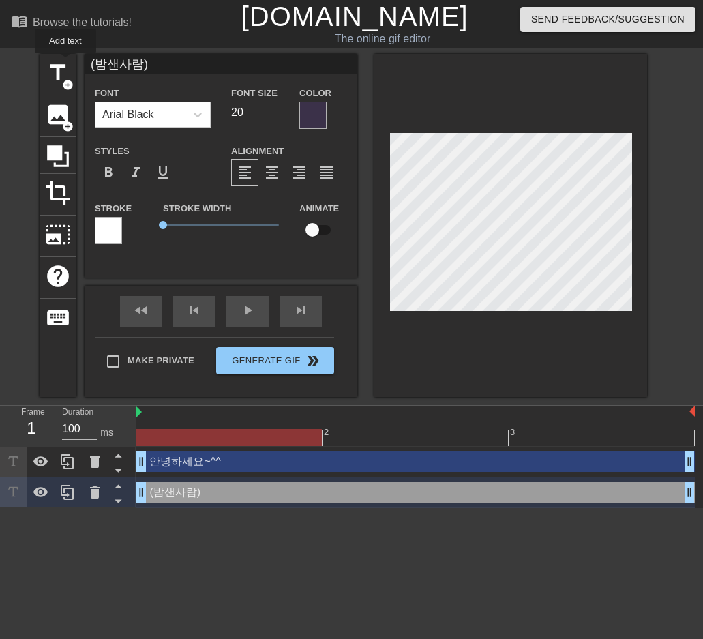
drag, startPoint x: 175, startPoint y: 63, endPoint x: 82, endPoint y: 63, distance: 93.5
click at [64, 63] on div "title add_circle image add_circle crop photo_size_select_large help keyboard (밤…" at bounding box center [344, 225] width 608 height 343
type input "(일찍일어난사람)"
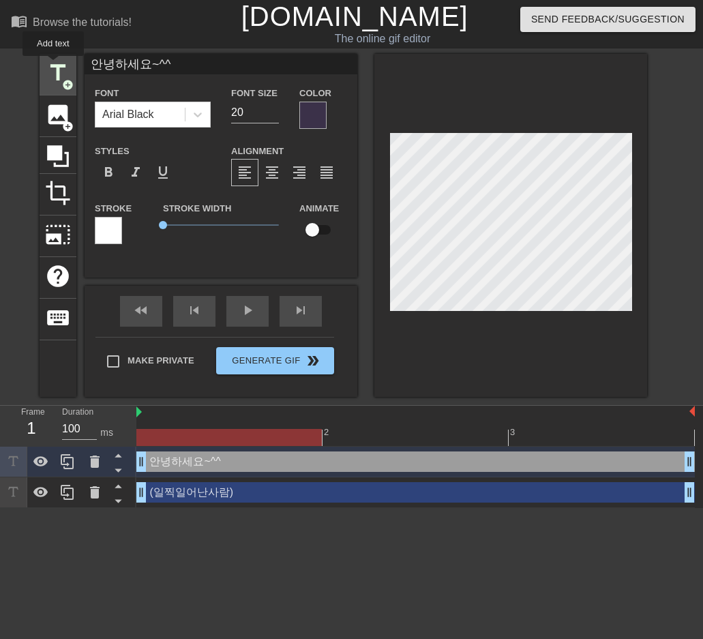
drag, startPoint x: 181, startPoint y: 64, endPoint x: 56, endPoint y: 65, distance: 124.9
click at [53, 65] on div "title add_circle image add_circle crop photo_size_select_large help keyboard 안녕…" at bounding box center [344, 225] width 608 height 343
type input "아 네...^^"
click at [524, 101] on div at bounding box center [511, 225] width 273 height 343
click at [596, 116] on div at bounding box center [511, 225] width 273 height 343
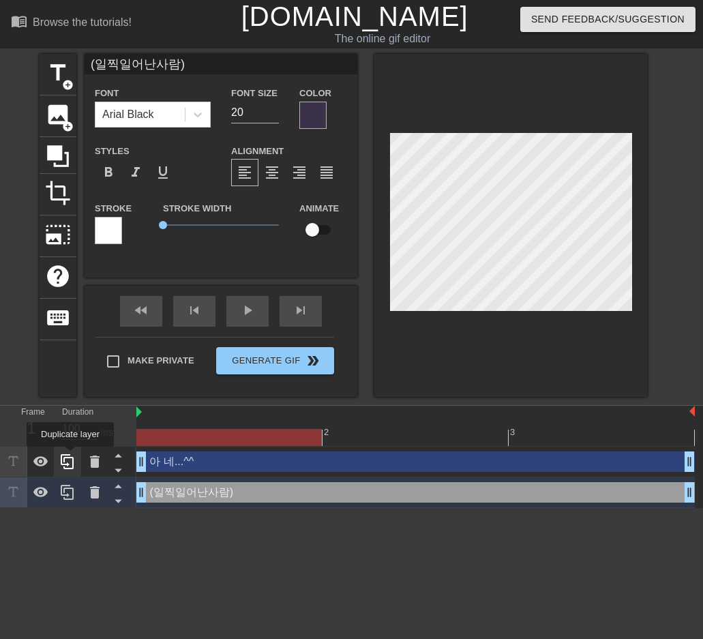
click at [70, 456] on icon at bounding box center [67, 461] width 13 height 15
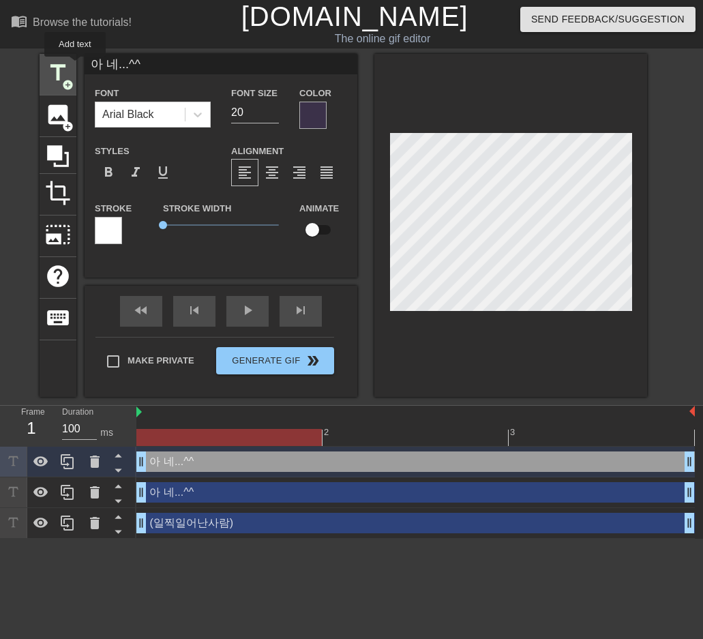
drag, startPoint x: 151, startPoint y: 66, endPoint x: 75, endPoint y: 66, distance: 76.4
click at [75, 66] on div "title add_circle image add_circle crop photo_size_select_large help keyboard 아 …" at bounding box center [344, 225] width 608 height 343
type input "(밤샌사람)"
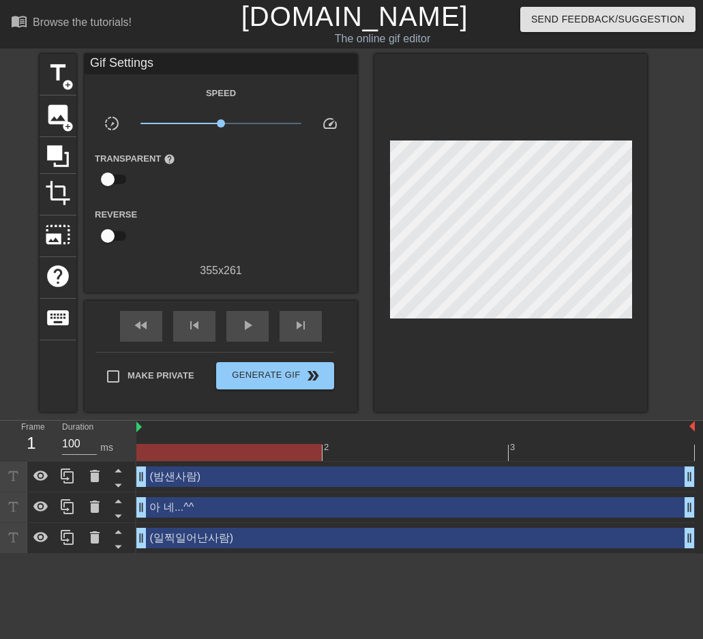
click at [455, 99] on div at bounding box center [511, 233] width 273 height 358
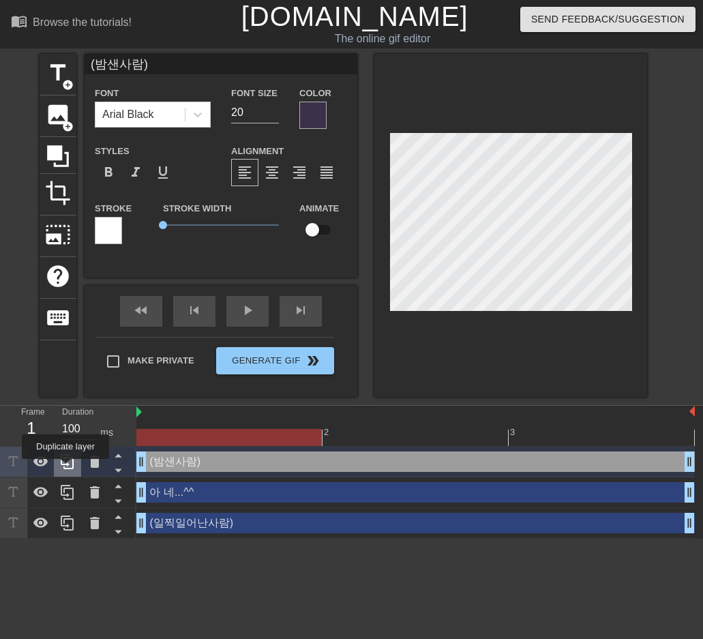
click at [65, 469] on icon at bounding box center [67, 461] width 13 height 15
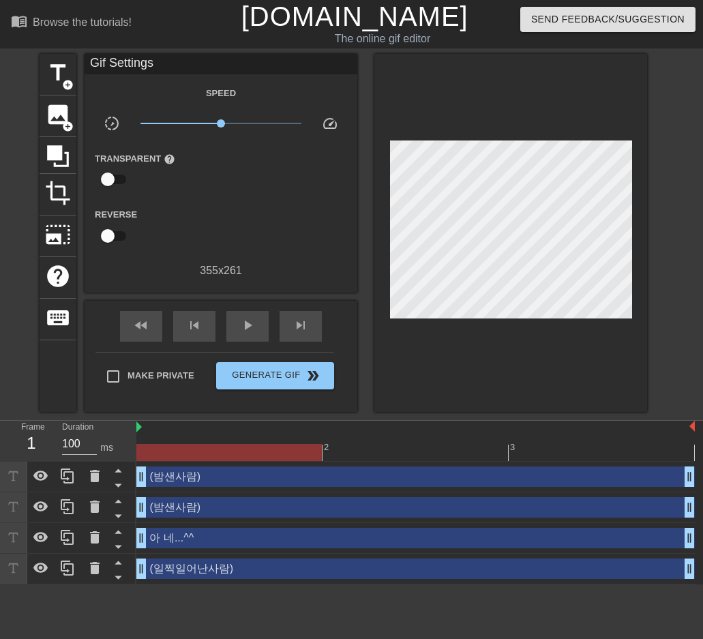
click at [230, 480] on div "(밤샌사람) drag_handle drag_handle" at bounding box center [415, 477] width 559 height 20
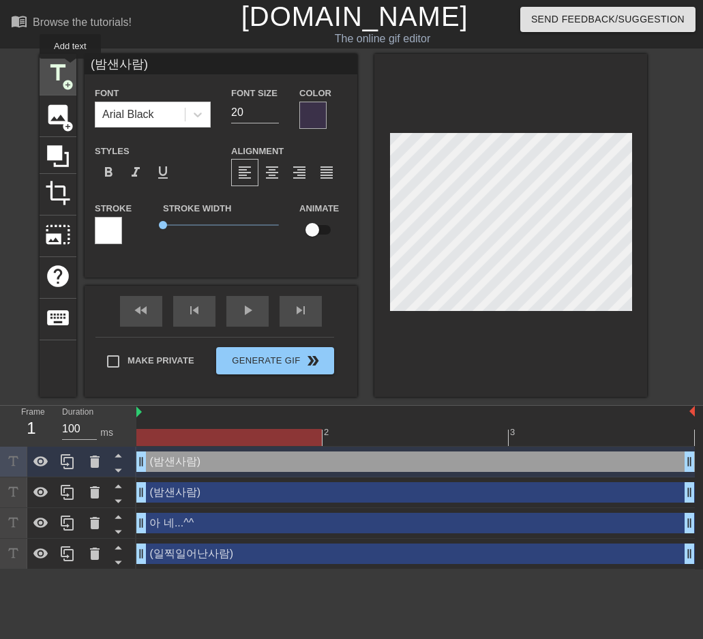
drag, startPoint x: 173, startPoint y: 68, endPoint x: 70, endPoint y: 68, distance: 102.3
click at [70, 68] on div "title add_circle image add_circle crop photo_size_select_large help keyboard (밤…" at bounding box center [344, 225] width 608 height 343
type input "안녕하세요~^^"
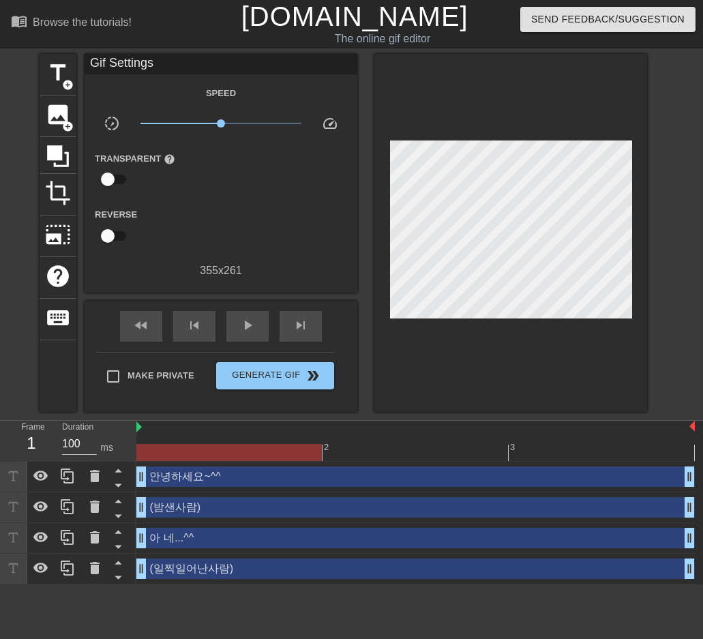
click at [514, 377] on div at bounding box center [511, 233] width 273 height 358
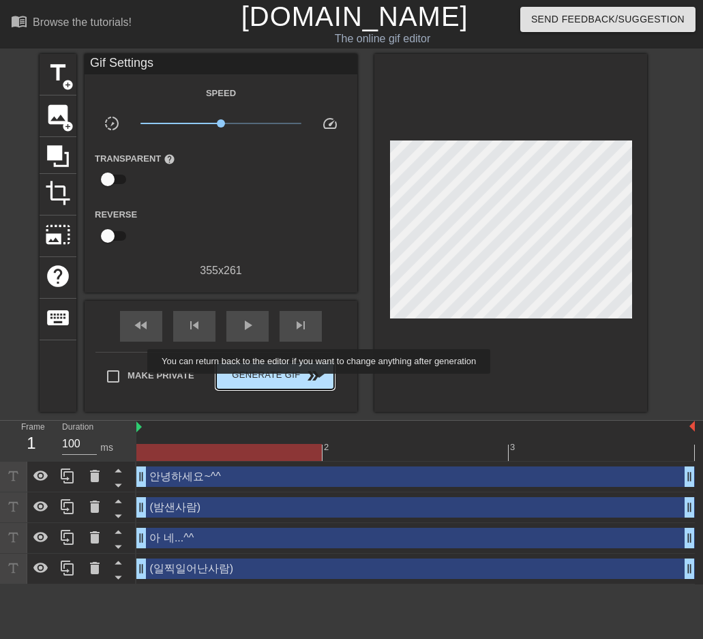
click at [321, 383] on button "Generate Gif double_arrow" at bounding box center [275, 375] width 118 height 27
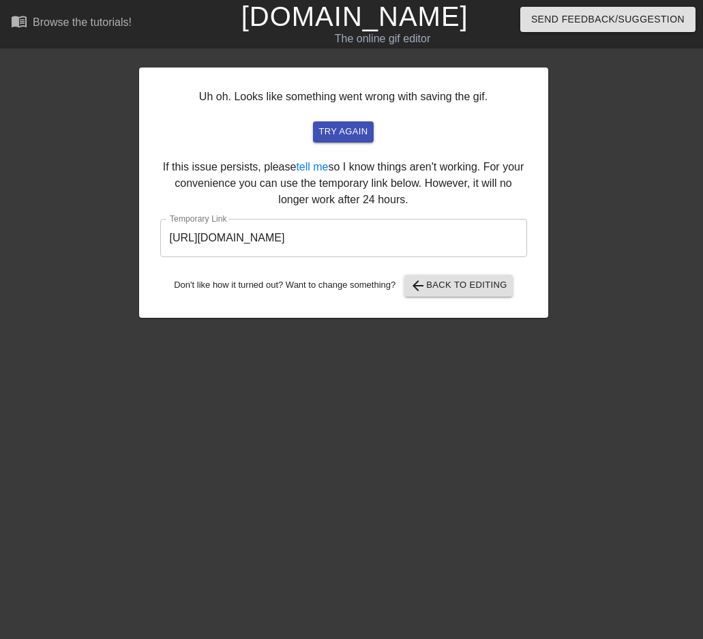
click at [460, 232] on input "https://www.gifntext.com/temp_generations/0gStLiWu.gif" at bounding box center [343, 238] width 367 height 38
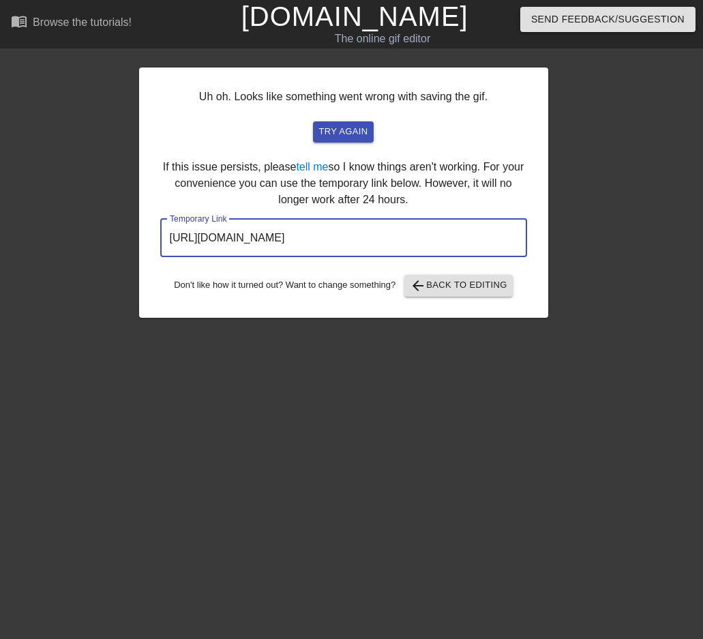
drag, startPoint x: 461, startPoint y: 240, endPoint x: 115, endPoint y: 254, distance: 346.2
click at [115, 254] on div "Uh oh. Looks like something went wrong with saving the gif. try again If this i…" at bounding box center [351, 186] width 703 height 264
